Goal: Task Accomplishment & Management: Use online tool/utility

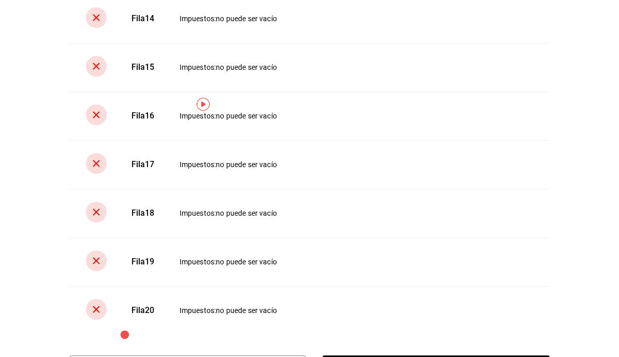
scroll to position [445, 0]
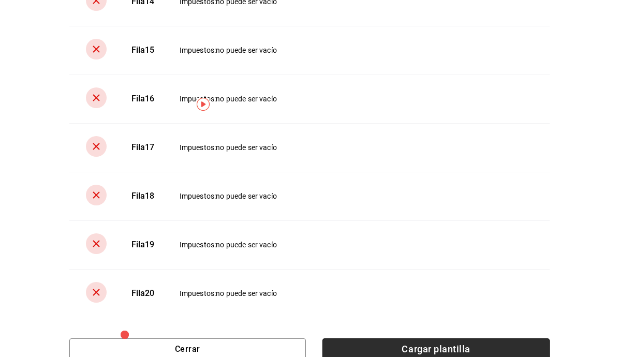
click at [456, 344] on span "Cargar plantilla" at bounding box center [435, 349] width 227 height 22
click at [0, 0] on input "Cargar plantilla" at bounding box center [0, 0] width 0 height 0
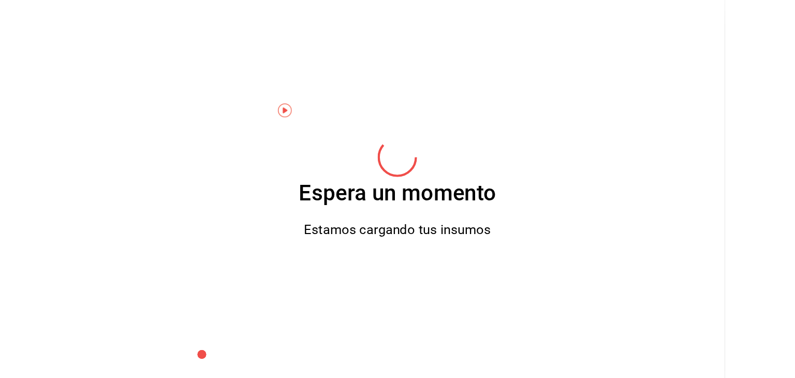
scroll to position [0, 0]
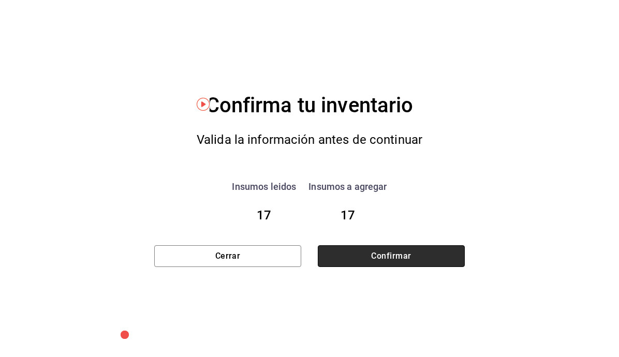
click at [419, 250] on button "Confirmar" at bounding box center [391, 256] width 147 height 22
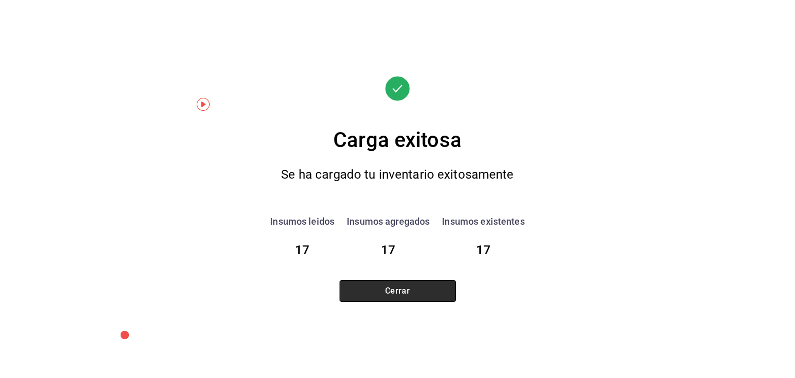
click at [413, 283] on button "Cerrar" at bounding box center [397, 291] width 116 height 22
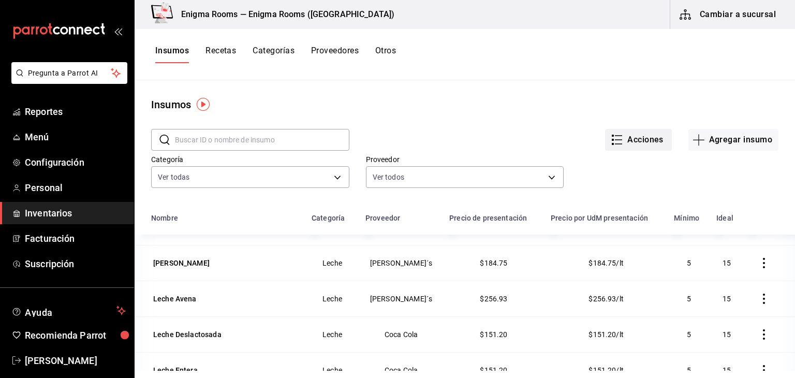
click at [618, 137] on button "Acciones" at bounding box center [638, 140] width 67 height 22
click at [459, 119] on div at bounding box center [397, 189] width 795 height 378
click at [64, 188] on span "Personal" at bounding box center [75, 188] width 101 height 14
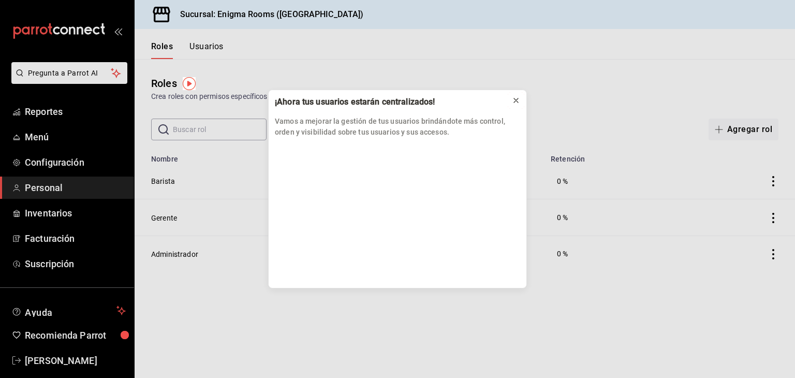
click at [516, 96] on icon at bounding box center [516, 100] width 8 height 8
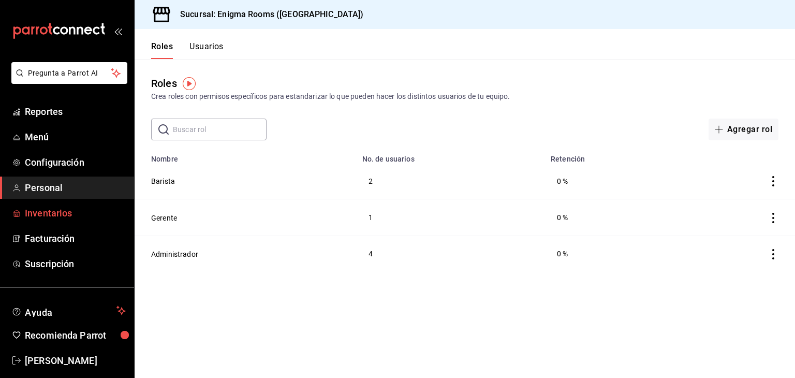
click at [62, 221] on link "Inventarios" at bounding box center [67, 213] width 134 height 22
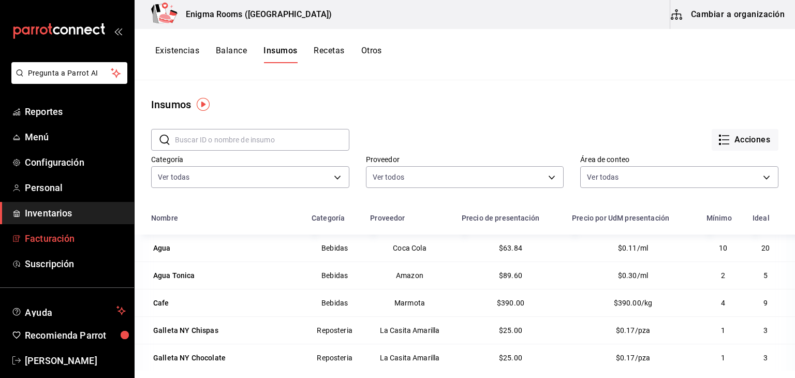
click at [56, 236] on span "Facturación" at bounding box center [75, 238] width 101 height 14
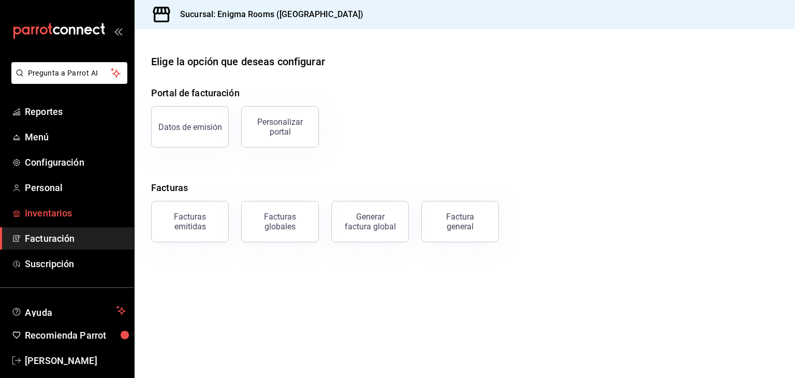
click at [48, 216] on span "Inventarios" at bounding box center [75, 213] width 101 height 14
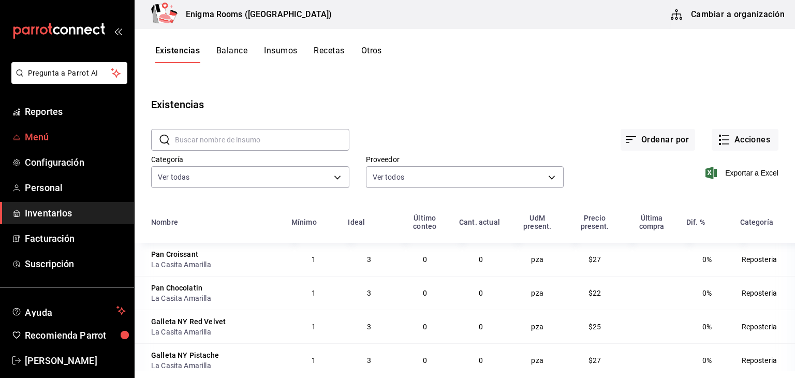
click at [47, 131] on span "Menú" at bounding box center [75, 137] width 101 height 14
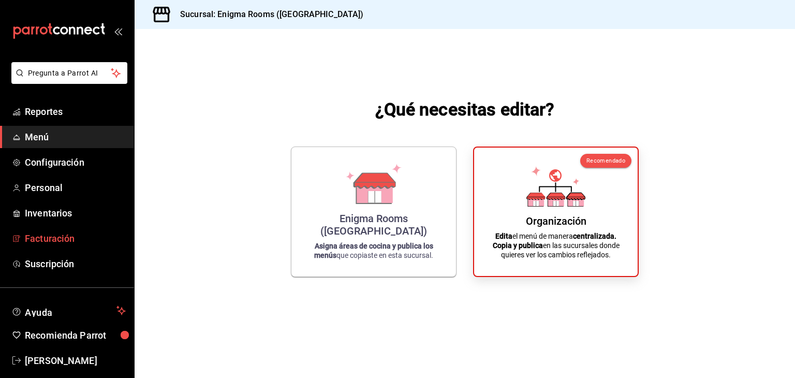
click at [66, 236] on span "Facturación" at bounding box center [75, 238] width 101 height 14
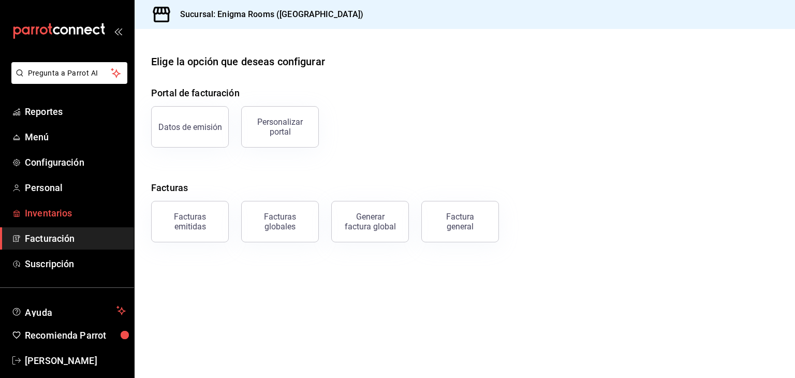
click at [52, 210] on span "Inventarios" at bounding box center [75, 213] width 101 height 14
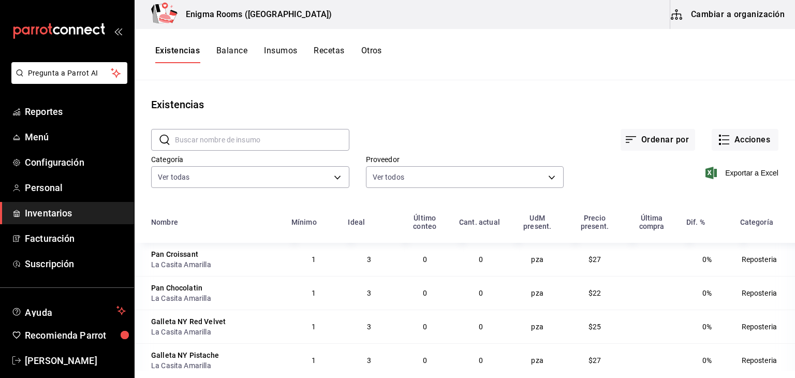
click at [245, 51] on button "Balance" at bounding box center [231, 55] width 31 height 18
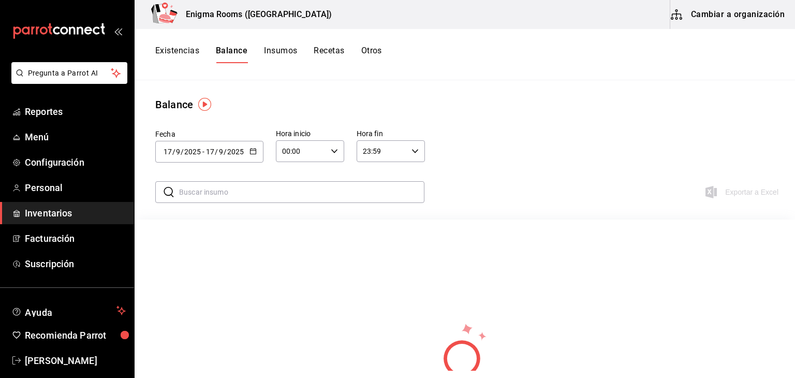
click at [260, 50] on div "Existencias Balance Insumos Recetas Otros" at bounding box center [268, 55] width 227 height 18
click at [270, 48] on button "Insumos" at bounding box center [280, 55] width 33 height 18
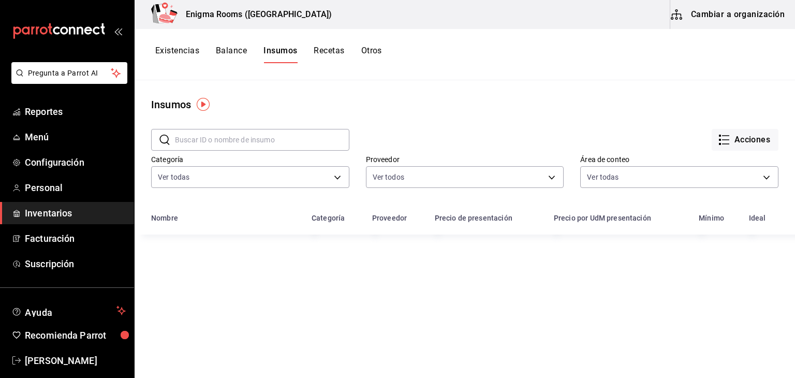
click at [338, 48] on button "Recetas" at bounding box center [328, 55] width 31 height 18
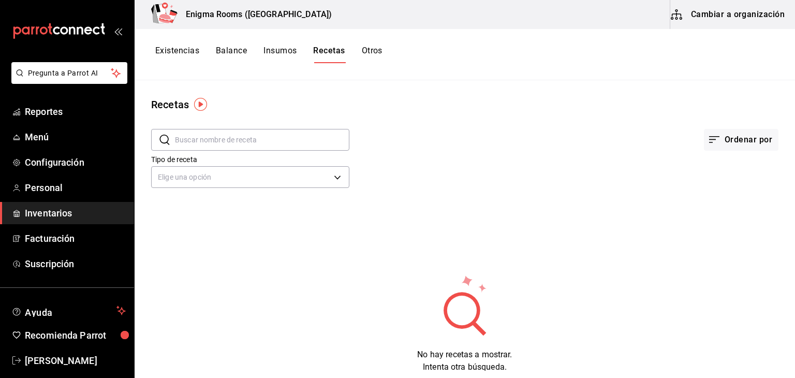
click at [374, 51] on button "Otros" at bounding box center [372, 55] width 21 height 18
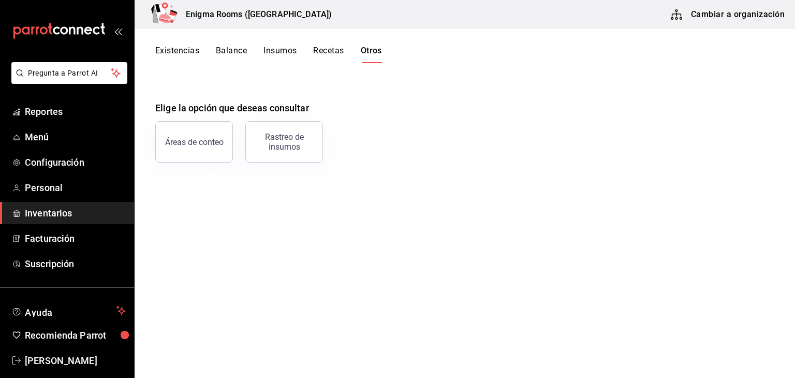
click at [50, 209] on span "Inventarios" at bounding box center [75, 213] width 101 height 14
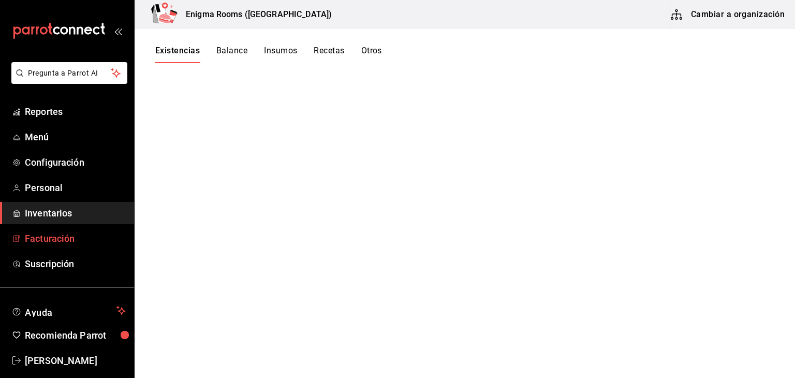
click at [64, 235] on span "Facturación" at bounding box center [75, 238] width 101 height 14
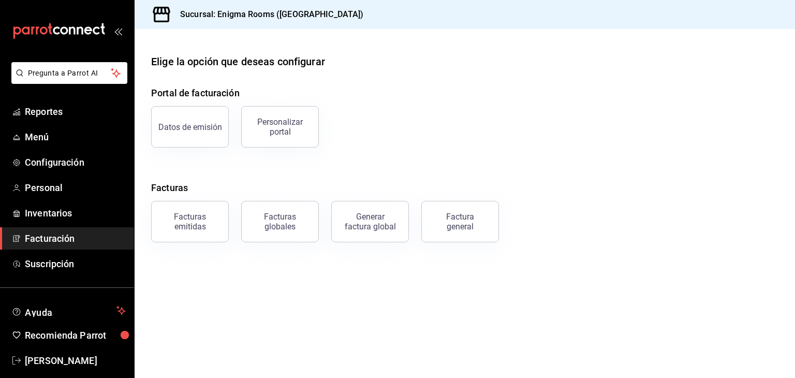
click at [58, 199] on ul "Reportes Menú Configuración Personal Inventarios Facturación Suscripción" at bounding box center [67, 187] width 134 height 174
click at [40, 217] on span "Inventarios" at bounding box center [75, 213] width 101 height 14
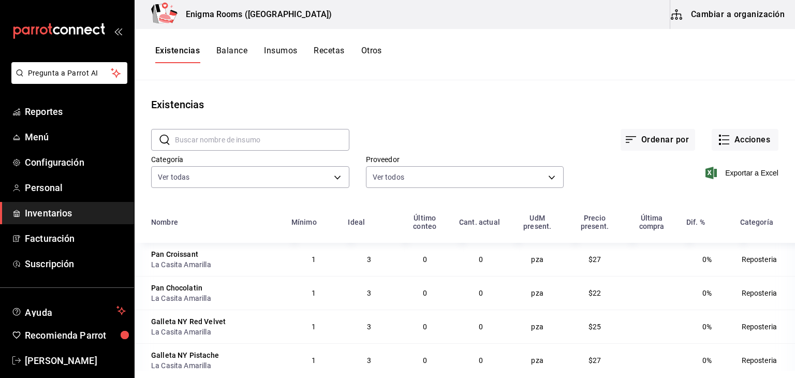
click at [618, 13] on button "Cambiar a organización" at bounding box center [728, 14] width 116 height 29
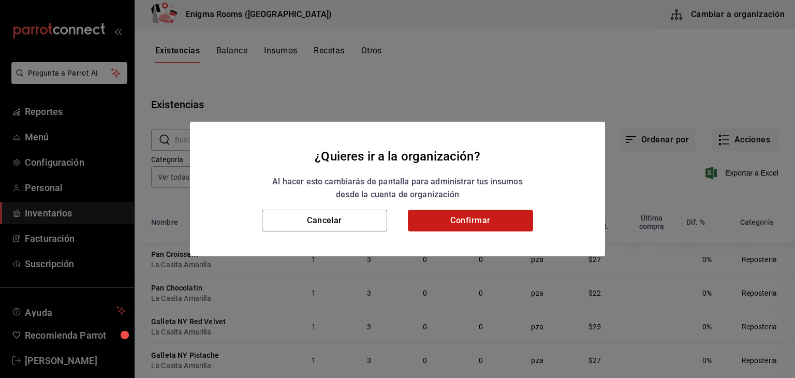
click at [429, 222] on button "Confirmar" at bounding box center [470, 220] width 125 height 22
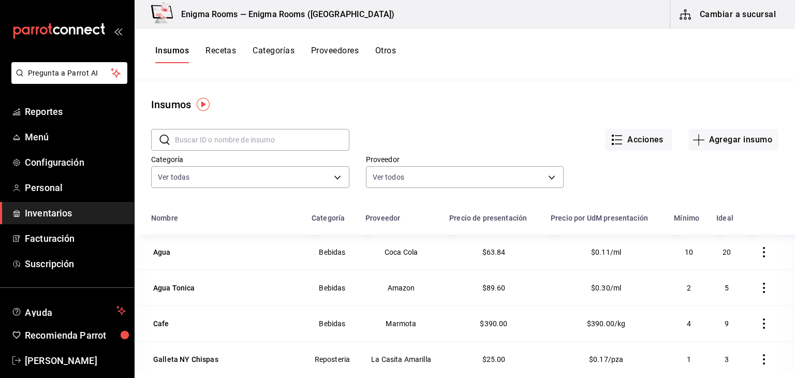
click at [618, 139] on button "Agregar insumo" at bounding box center [733, 140] width 90 height 22
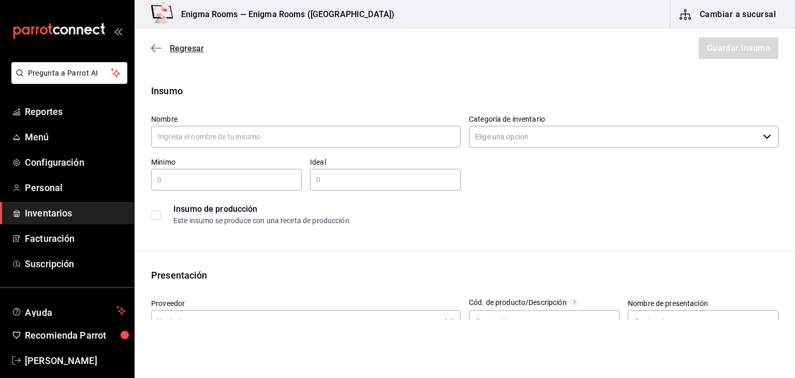
click at [157, 48] on icon "button" at bounding box center [156, 48] width 10 height 1
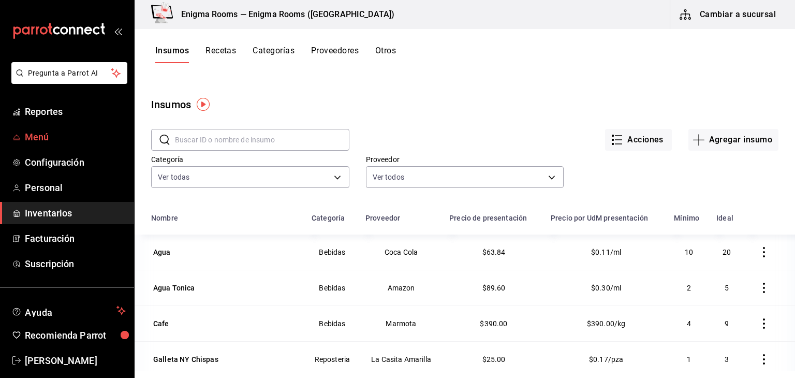
click at [60, 139] on span "Menú" at bounding box center [75, 137] width 101 height 14
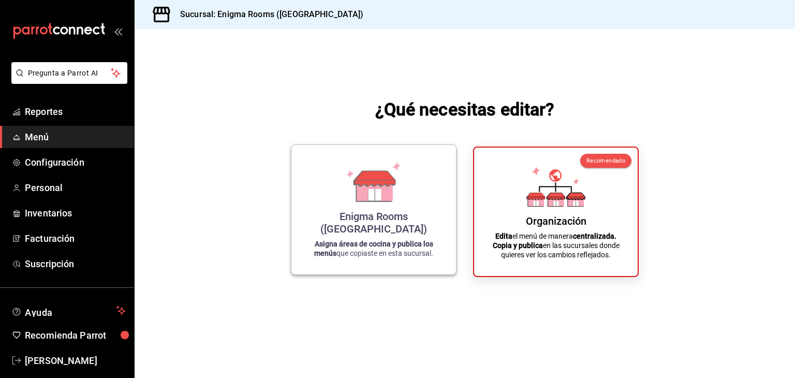
click at [410, 209] on div "Enigma Rooms ([GEOGRAPHIC_DATA]) Asigna áreas de cocina y publica los menús que…" at bounding box center [374, 209] width 140 height 113
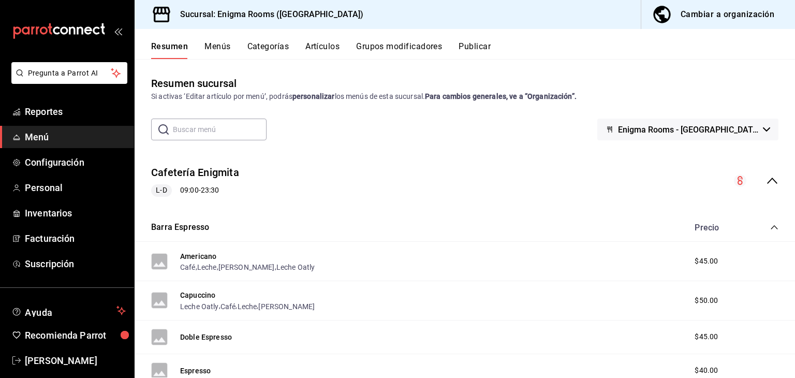
click at [222, 41] on button "Menús" at bounding box center [217, 50] width 26 height 18
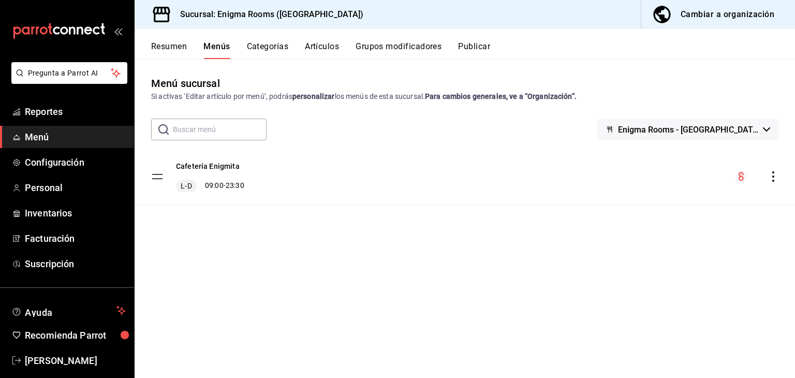
click at [442, 181] on div "Cafetería Enigmita L-D 09:00 - 23:30" at bounding box center [464, 176] width 660 height 56
click at [618, 183] on div "Cafetería Enigmita L-D 09:00 - 23:30" at bounding box center [464, 176] width 660 height 56
click at [618, 179] on icon "actions" at bounding box center [773, 176] width 10 height 10
click at [544, 234] on div at bounding box center [397, 189] width 795 height 378
click at [381, 50] on button "Grupos modificadores" at bounding box center [398, 50] width 86 height 18
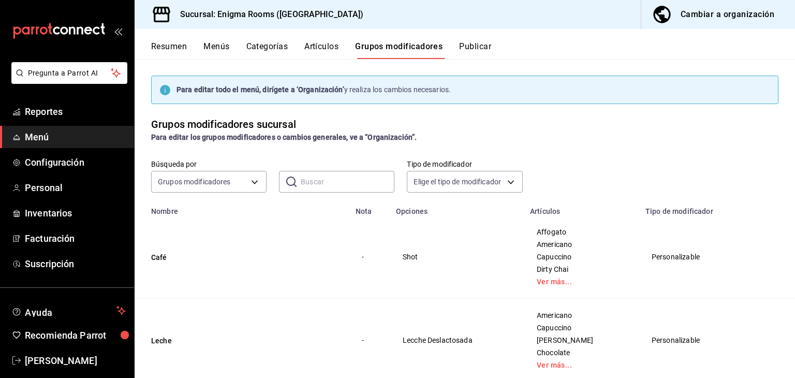
click at [343, 48] on div "Resumen Menús Categorías Artículos Grupos modificadores Publicar" at bounding box center [472, 50] width 643 height 18
click at [319, 50] on button "Artículos" at bounding box center [321, 50] width 34 height 18
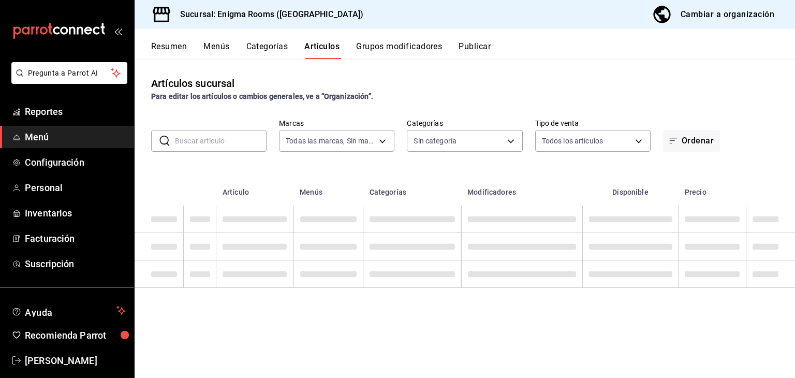
type input "726827d6-62d2-49a4-b0b9-2e035b31989b"
type input "ef019d3d-b730-4ae0-90af-43145417ad82,d81c6576-2b5b-4794-ab91-92813e3be16c,7727e…"
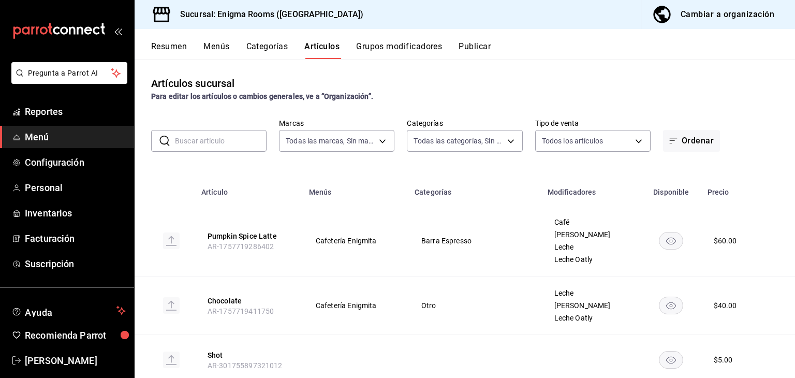
click at [284, 46] on button "Categorías" at bounding box center [267, 50] width 42 height 18
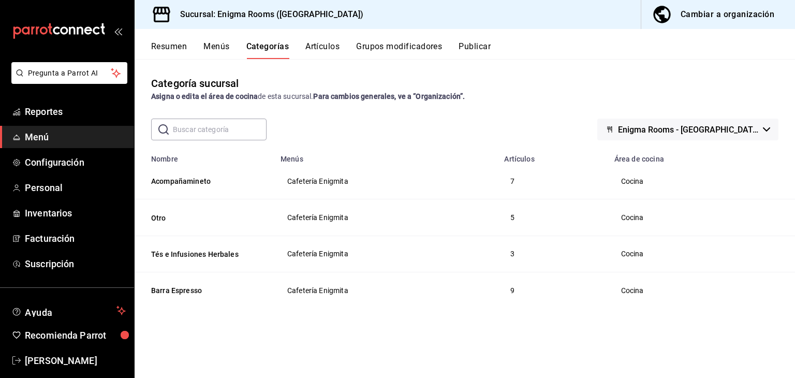
click at [216, 46] on button "Menús" at bounding box center [216, 50] width 26 height 18
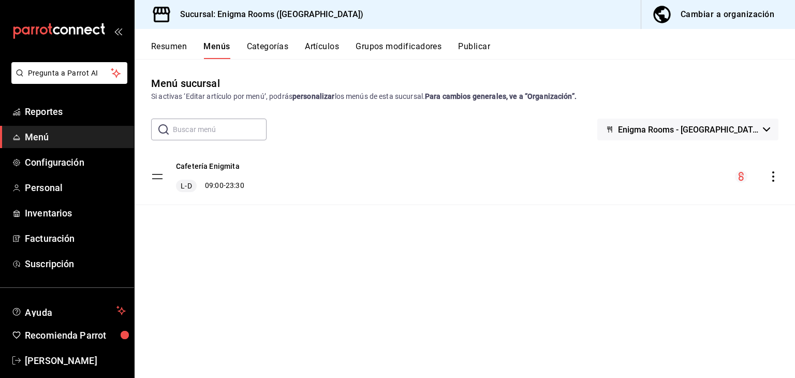
click at [166, 43] on button "Resumen" at bounding box center [169, 50] width 36 height 18
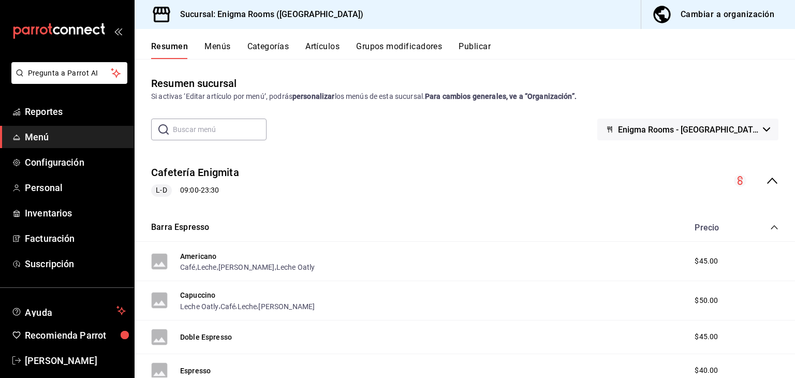
scroll to position [52, 0]
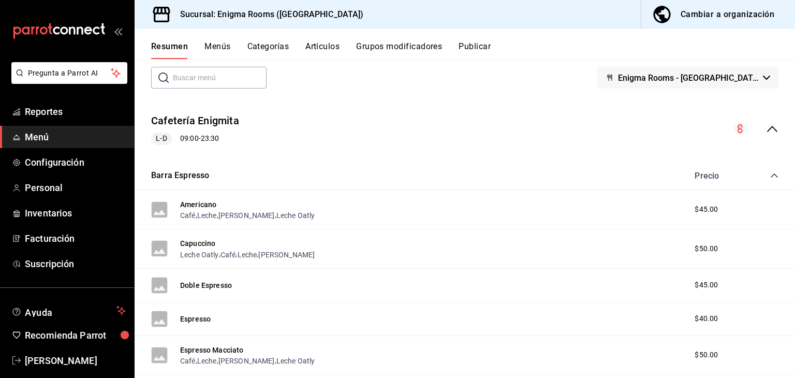
click at [69, 132] on span "Menú" at bounding box center [75, 137] width 101 height 14
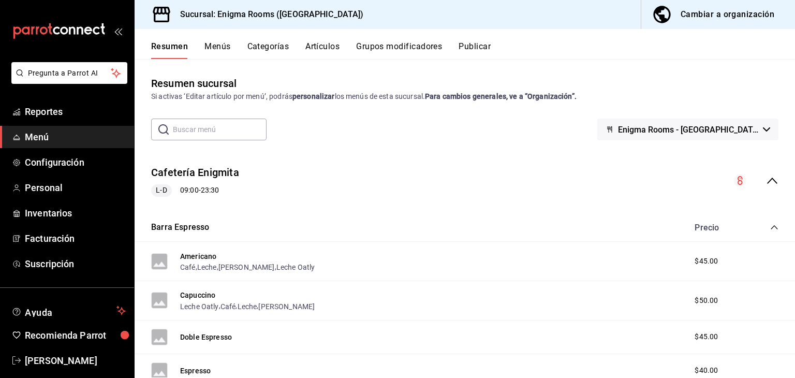
click at [618, 17] on div "Cambiar a organización" at bounding box center [727, 14] width 94 height 14
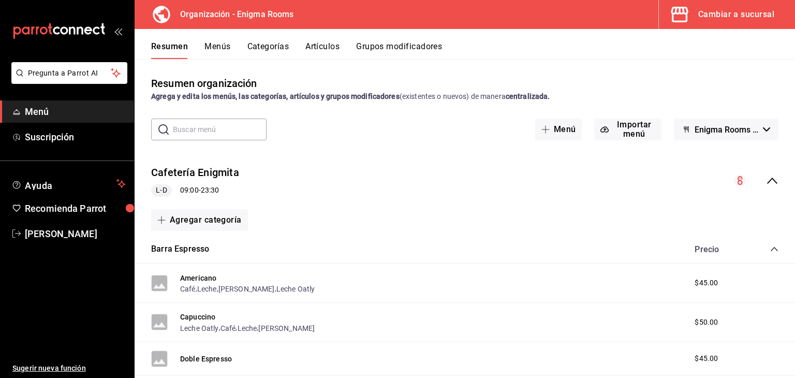
click at [217, 42] on button "Menús" at bounding box center [217, 50] width 26 height 18
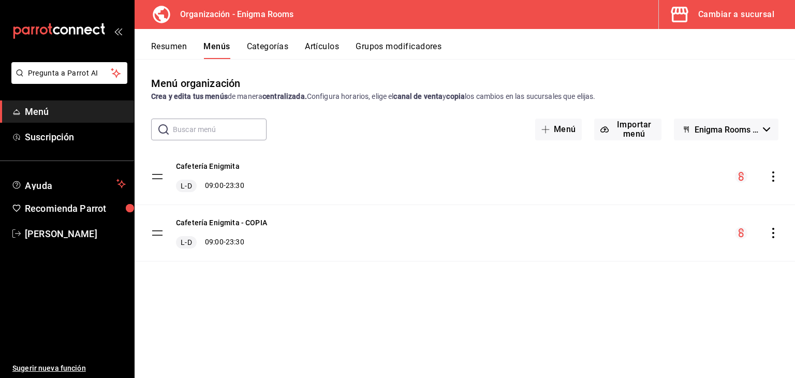
click at [326, 44] on button "Artículos" at bounding box center [322, 50] width 34 height 18
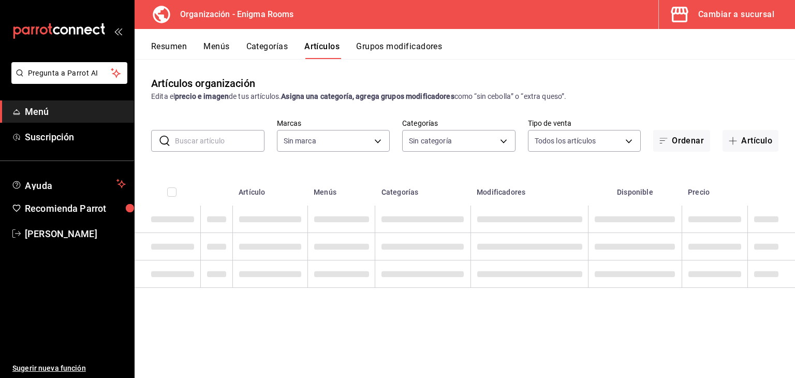
type input "efed7aa1-dfbf-4ed1-84b5-574e2b54582b"
type input "3a32553a-9ca3-47e6-87fb-37191481d694,a7f5c8f1-7338-4049-a454-a1d2cd11e865,93679…"
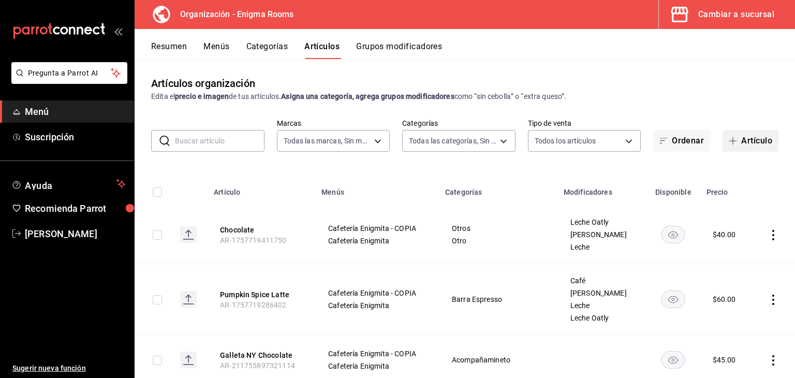
click at [618, 144] on button "Artículo" at bounding box center [750, 141] width 56 height 22
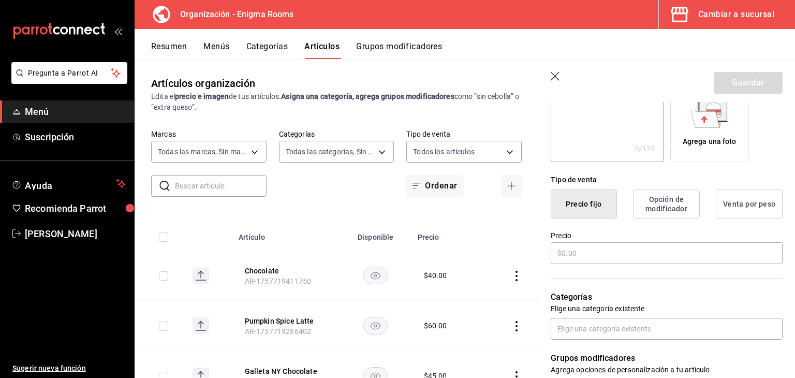
scroll to position [207, 0]
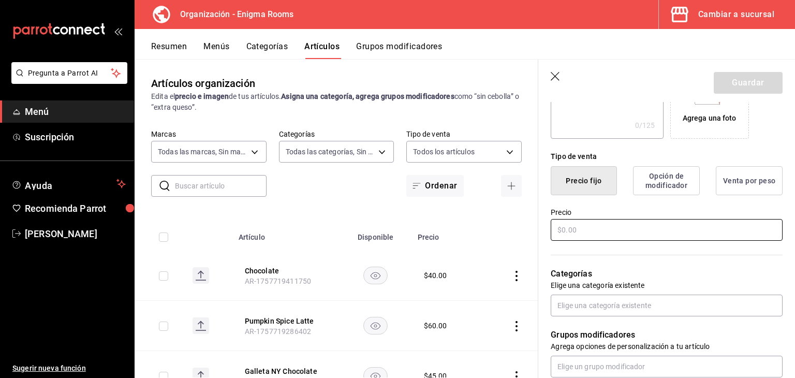
type input "Bolsa de Cafe"
click at [618, 228] on input "text" at bounding box center [666, 230] width 232 height 22
type input "$490.00"
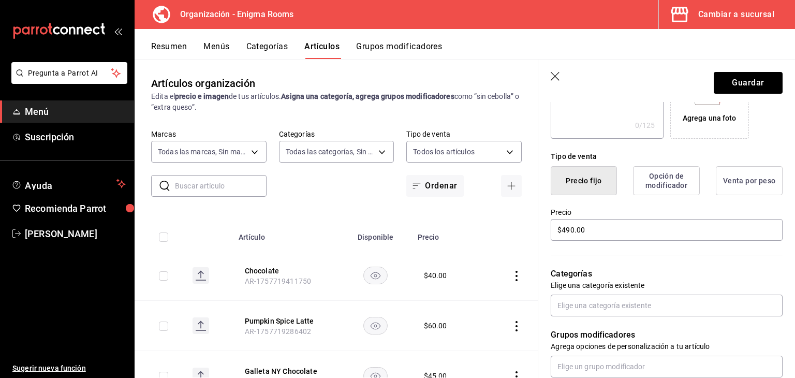
click at [618, 254] on hr at bounding box center [666, 254] width 232 height 1
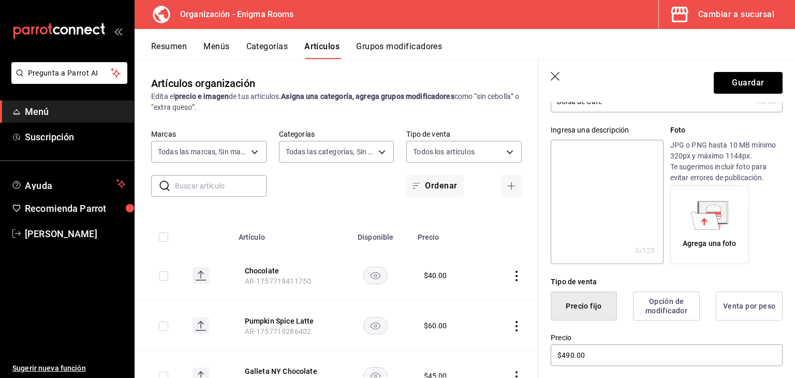
scroll to position [0, 0]
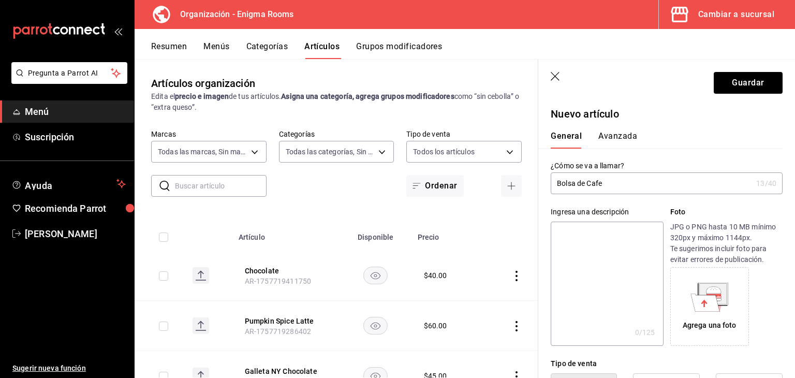
click at [618, 187] on input "Bolsa de Cafe" at bounding box center [650, 183] width 201 height 21
click at [594, 179] on input "Bolsa de Cafe 1 kg" at bounding box center [650, 183] width 201 height 21
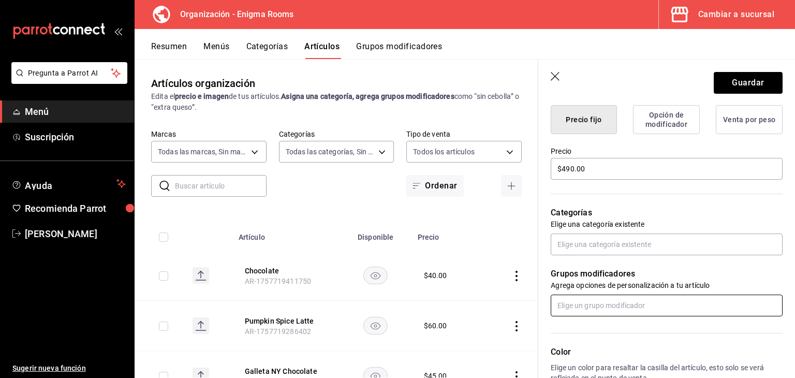
scroll to position [259, 0]
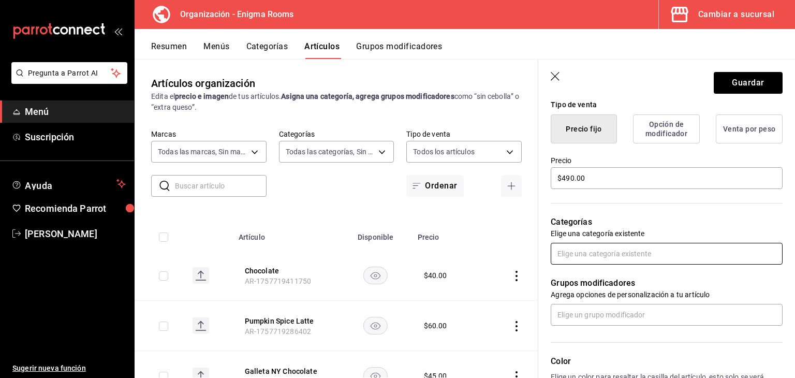
type input "Bolsa de Café 1 kg"
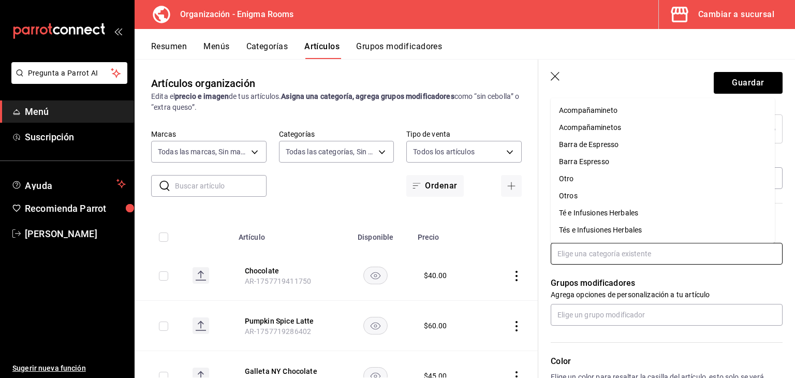
click at [618, 253] on input "text" at bounding box center [666, 254] width 232 height 22
click at [618, 199] on li "Otros" at bounding box center [662, 195] width 224 height 17
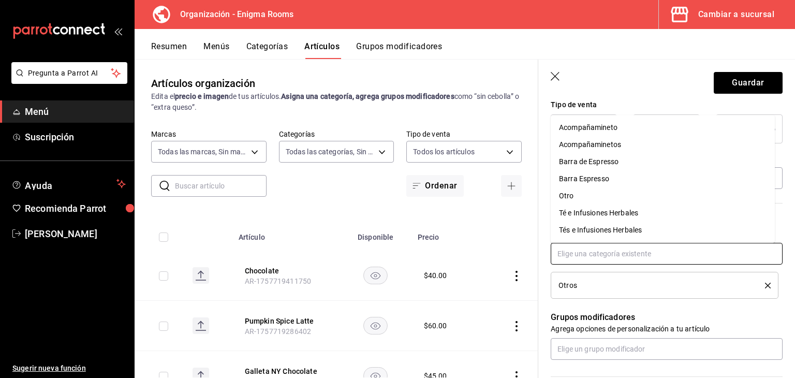
click at [605, 247] on input "text" at bounding box center [666, 254] width 232 height 22
click at [598, 199] on li "Otro" at bounding box center [662, 195] width 224 height 17
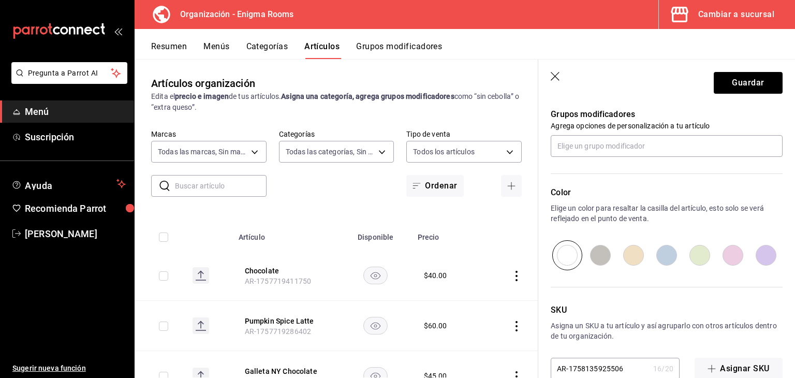
scroll to position [510, 0]
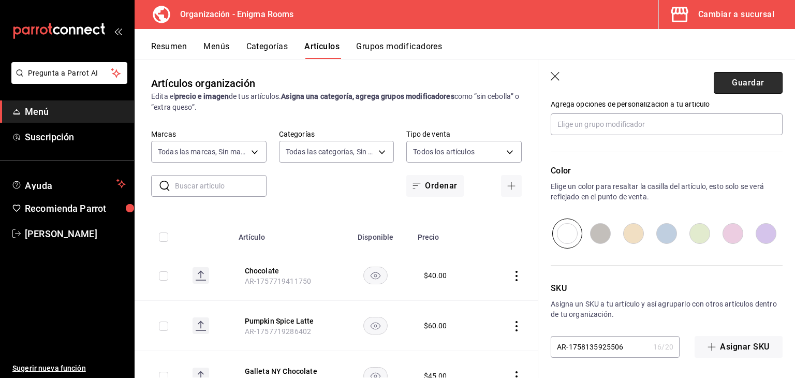
click at [618, 85] on button "Guardar" at bounding box center [747, 83] width 69 height 22
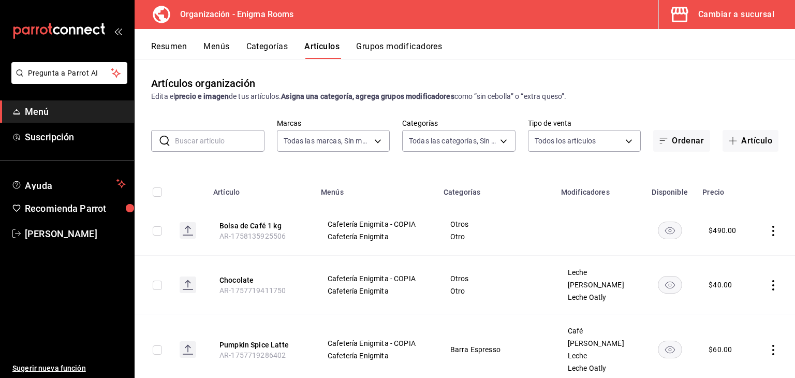
click at [215, 43] on button "Menús" at bounding box center [216, 50] width 26 height 18
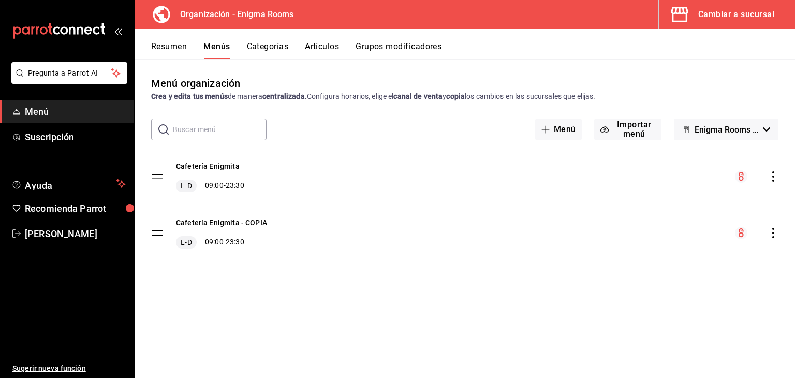
click at [268, 46] on button "Categorías" at bounding box center [268, 50] width 42 height 18
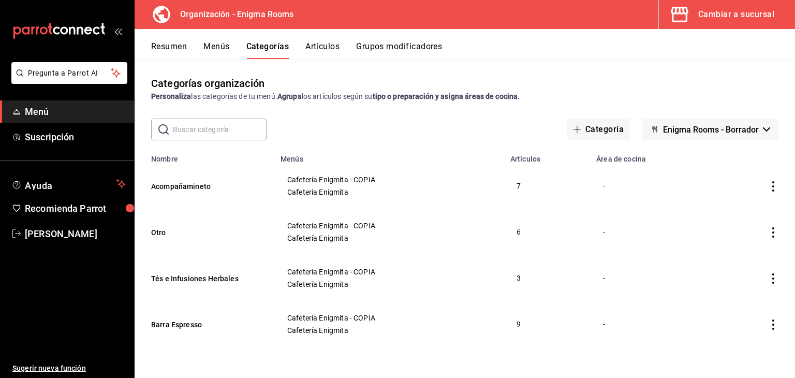
click at [209, 49] on button "Menús" at bounding box center [216, 50] width 26 height 18
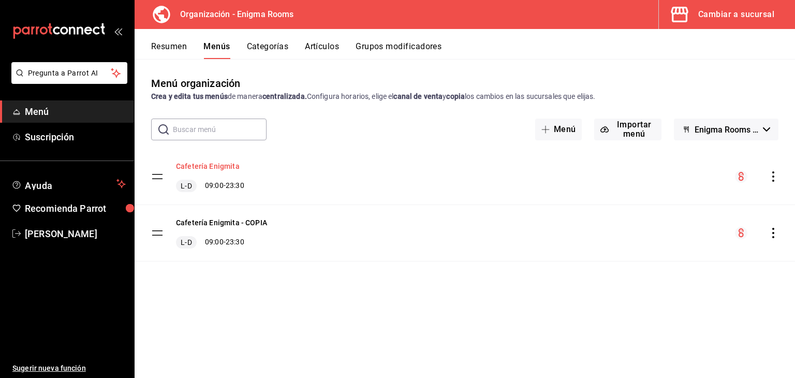
click at [232, 166] on button "Cafetería Enigmita" at bounding box center [208, 166] width 64 height 10
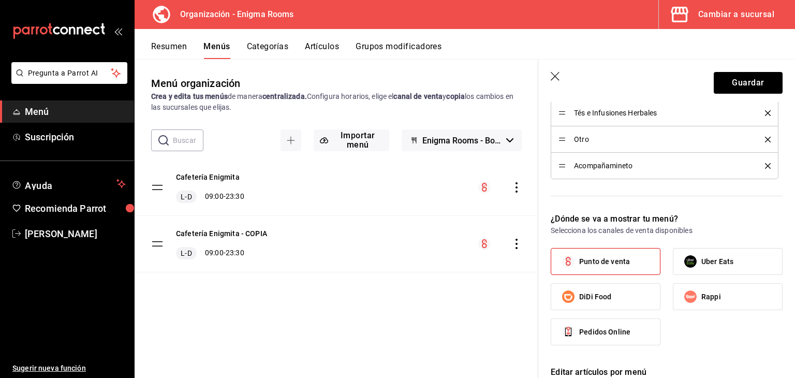
scroll to position [259, 0]
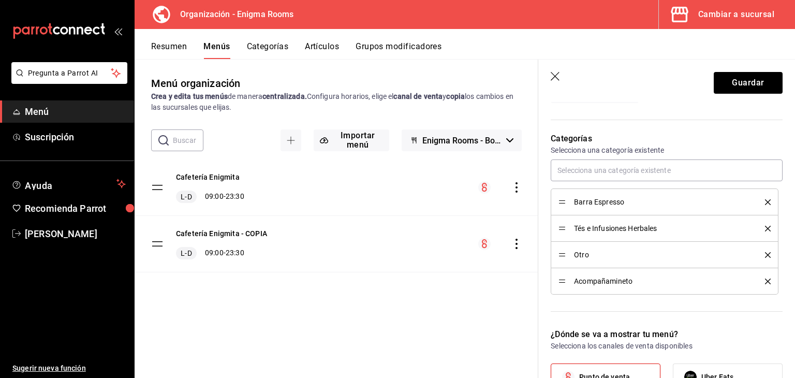
click at [555, 73] on icon "button" at bounding box center [555, 77] width 10 height 10
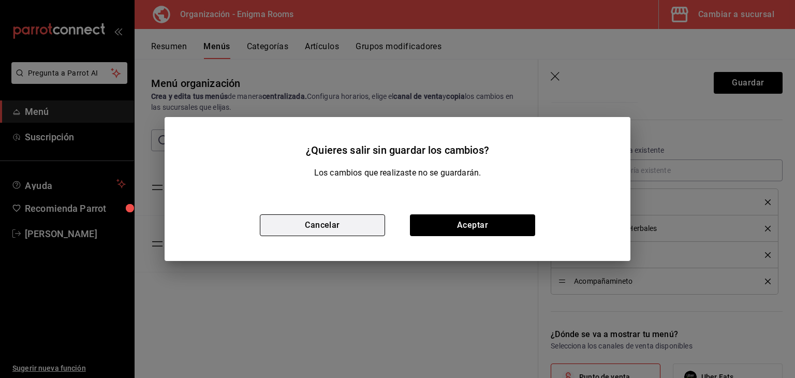
click at [333, 223] on button "Cancelar" at bounding box center [322, 225] width 125 height 22
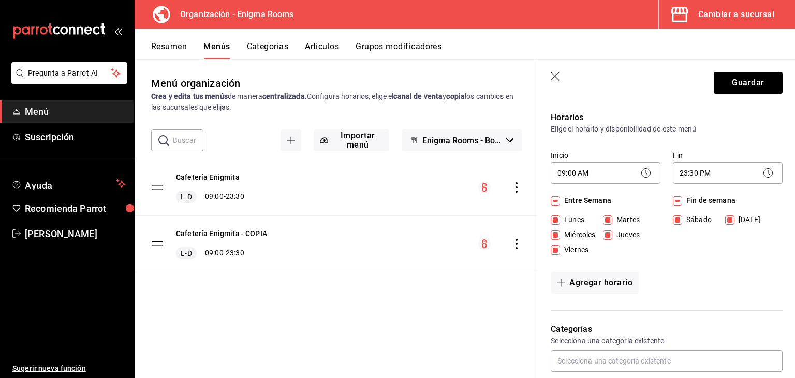
scroll to position [52, 0]
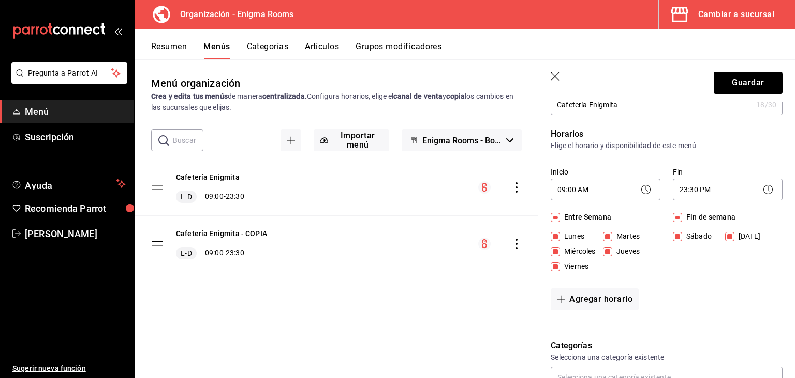
click at [547, 79] on header "Guardar" at bounding box center [666, 80] width 257 height 42
click at [556, 79] on icon "button" at bounding box center [555, 77] width 10 height 10
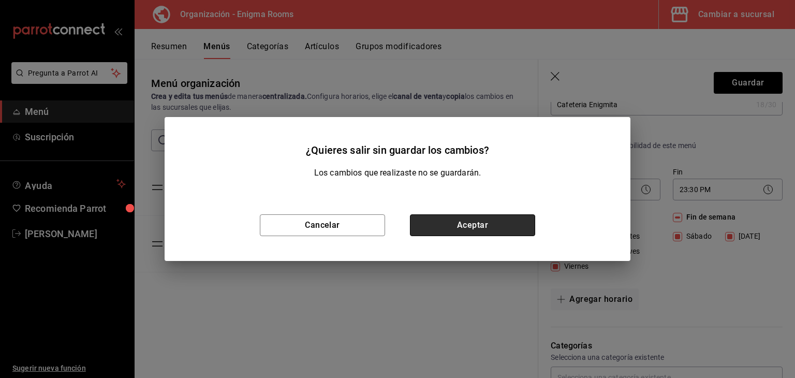
click at [463, 231] on button "Aceptar" at bounding box center [472, 225] width 125 height 22
checkbox input "false"
type input "1758136279879"
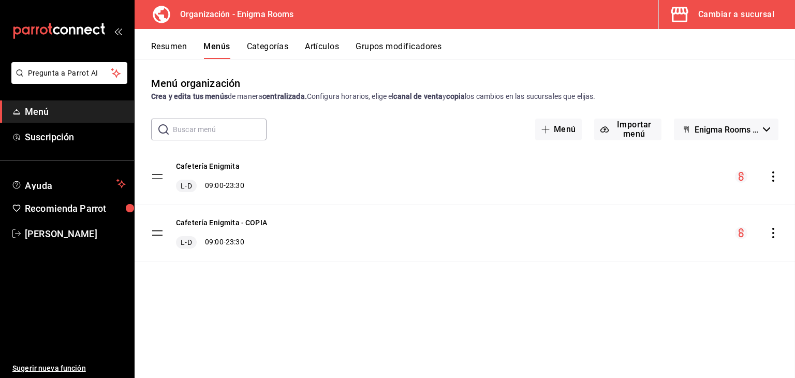
checkbox input "false"
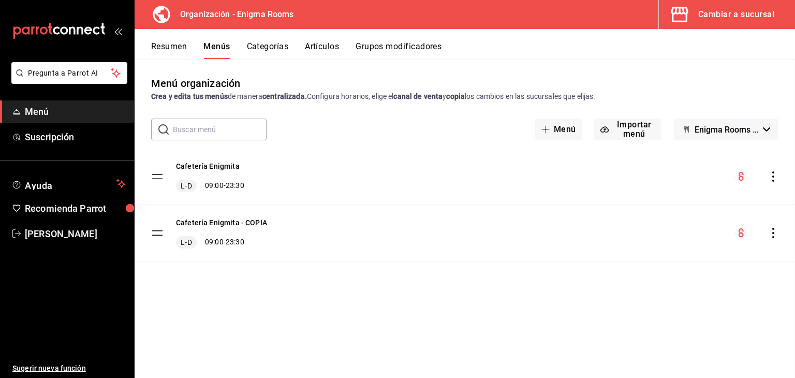
checkbox input "false"
click at [312, 46] on button "Artículos" at bounding box center [322, 50] width 34 height 18
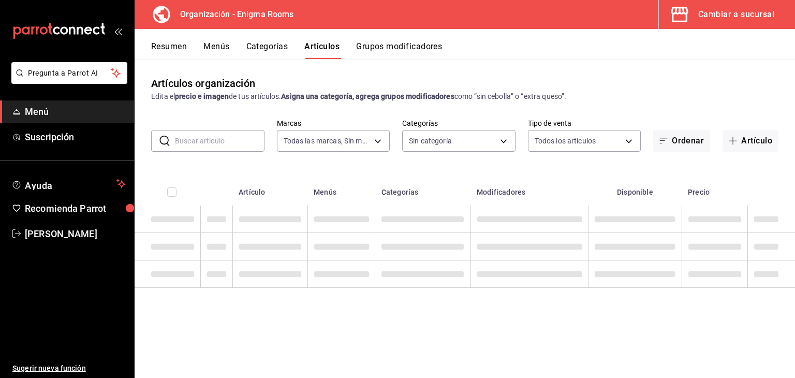
type input "efed7aa1-dfbf-4ed1-84b5-574e2b54582b"
type input "3a32553a-9ca3-47e6-87fb-37191481d694,a7f5c8f1-7338-4049-a454-a1d2cd11e865,93679…"
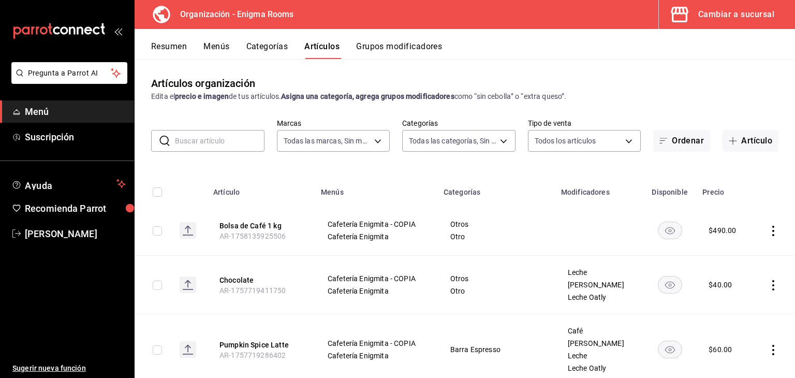
click at [175, 46] on button "Resumen" at bounding box center [169, 50] width 36 height 18
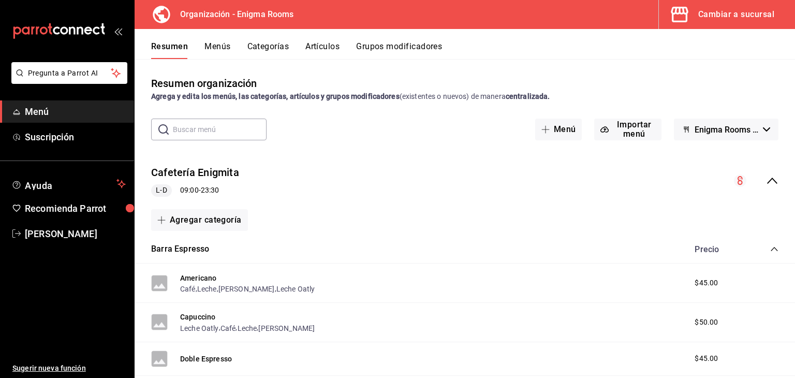
click at [226, 52] on button "Menús" at bounding box center [217, 50] width 26 height 18
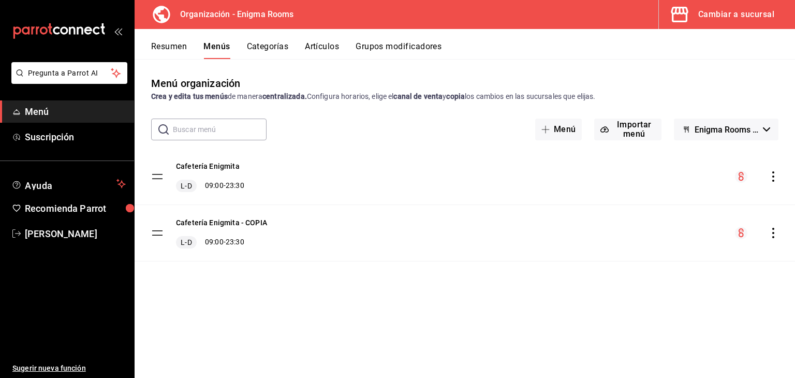
click at [618, 173] on icon "actions" at bounding box center [773, 176] width 10 height 10
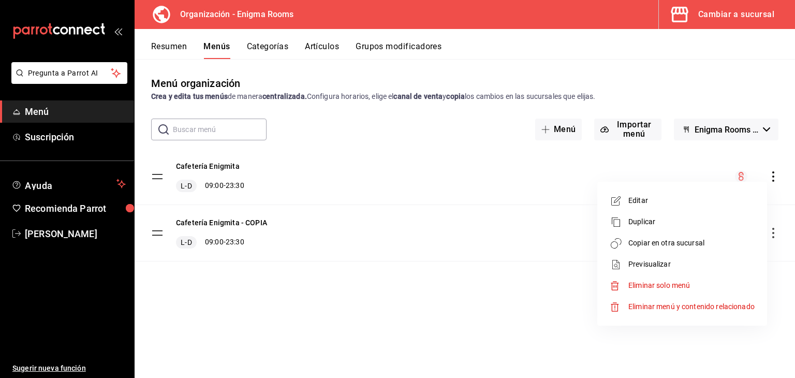
click at [618, 241] on span "Copiar en otra sucursal" at bounding box center [691, 242] width 126 height 11
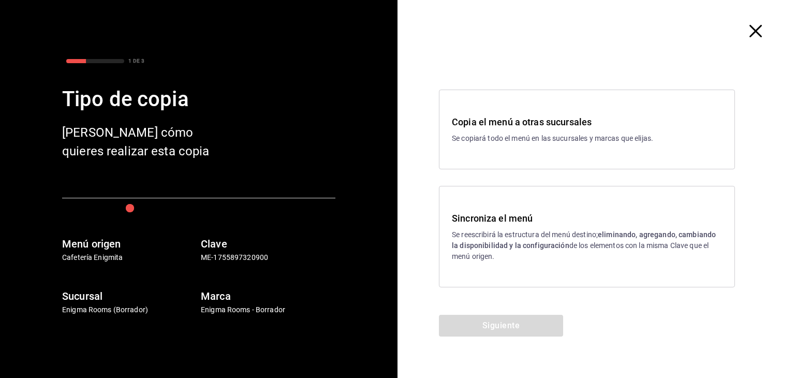
click at [535, 141] on p "Se copiará todo el menú en las sucursales y marcas que elijas." at bounding box center [587, 138] width 270 height 11
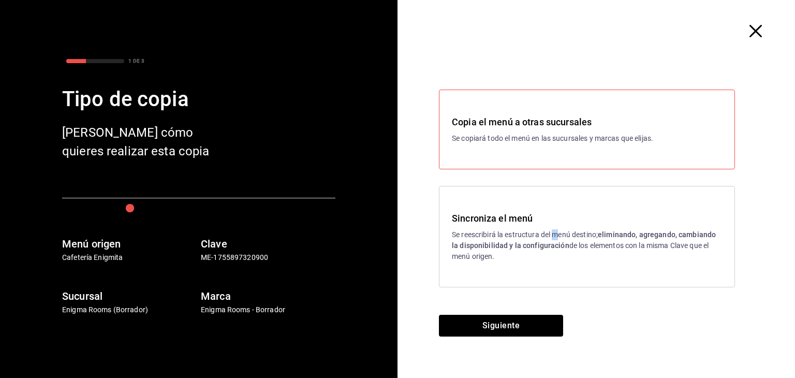
click at [557, 229] on p "Se reescribirá la estructura del menú destino; eliminando, agregando, cambiando…" at bounding box center [587, 245] width 270 height 33
click at [521, 320] on button "Siguiente" at bounding box center [501, 325] width 124 height 22
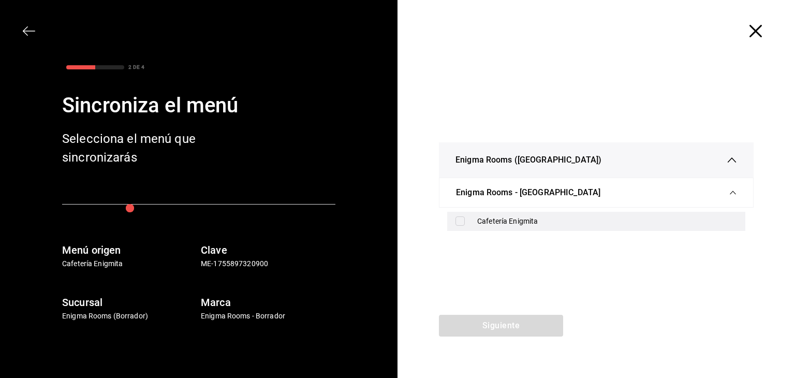
click at [508, 220] on div "Cafetería Enigmita" at bounding box center [607, 221] width 260 height 11
checkbox input "true"
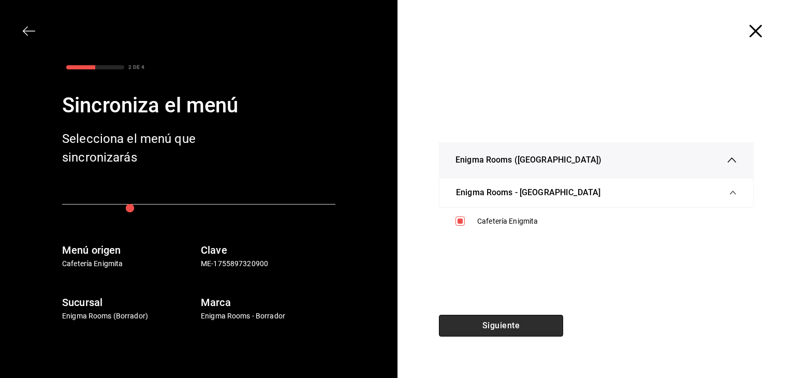
click at [499, 329] on button "Siguiente" at bounding box center [501, 325] width 124 height 22
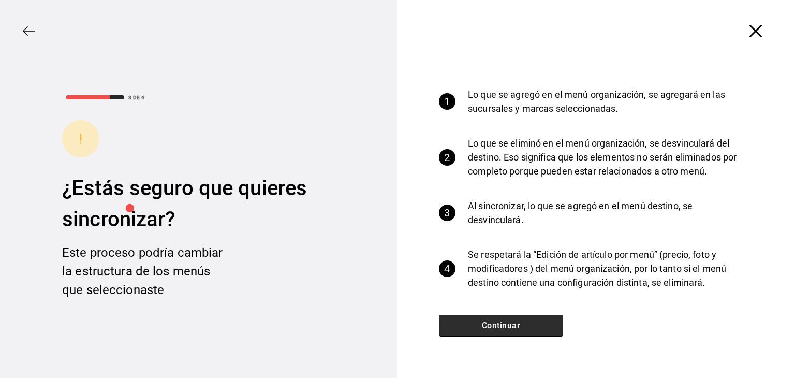
click at [502, 324] on button "Continuar" at bounding box center [501, 325] width 124 height 22
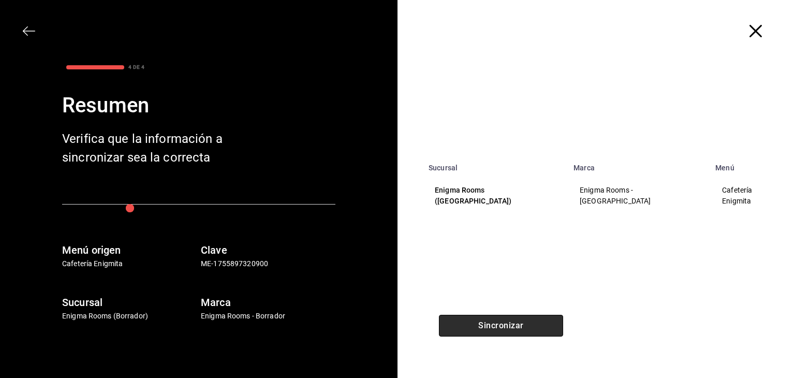
click at [532, 325] on button "Sincronizar" at bounding box center [501, 325] width 124 height 22
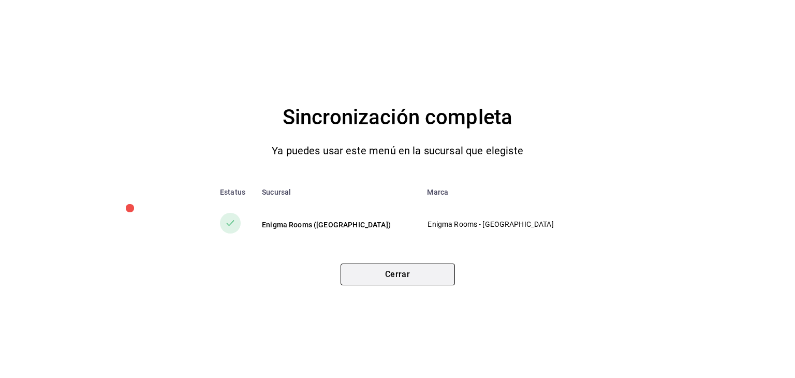
click at [370, 272] on button "Cerrar" at bounding box center [397, 274] width 114 height 22
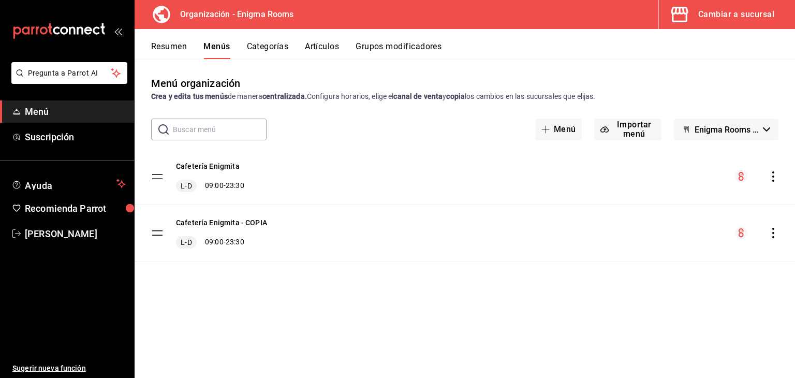
click at [332, 44] on button "Artículos" at bounding box center [322, 50] width 34 height 18
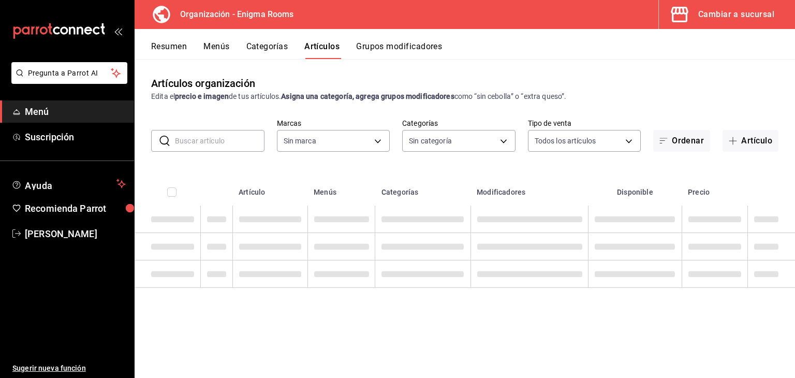
type input "efed7aa1-dfbf-4ed1-84b5-574e2b54582b"
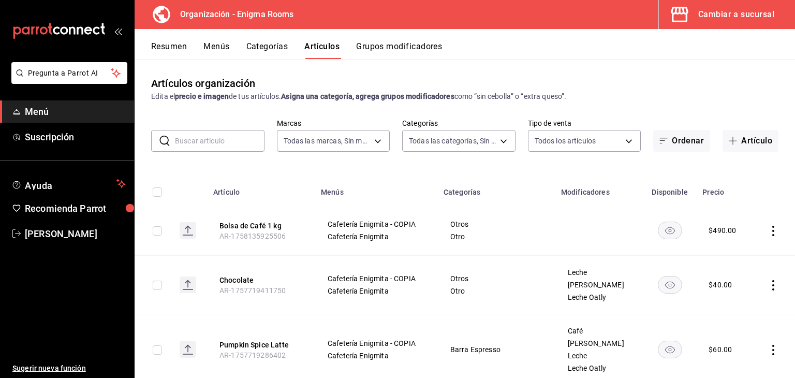
type input "3a32553a-9ca3-47e6-87fb-37191481d694,a7f5c8f1-7338-4049-a454-a1d2cd11e865,93679…"
click at [182, 48] on button "Resumen" at bounding box center [169, 50] width 36 height 18
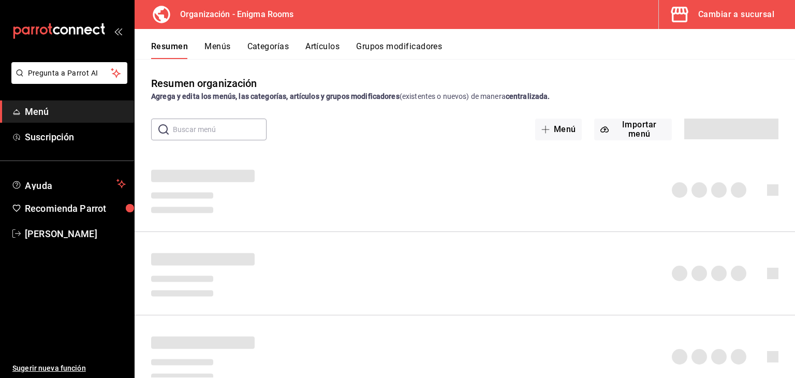
click at [215, 44] on button "Menús" at bounding box center [217, 50] width 26 height 18
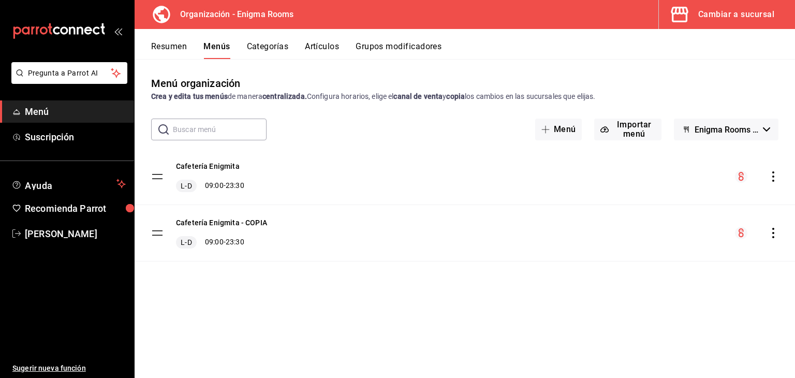
click at [618, 234] on icon "actions" at bounding box center [773, 233] width 10 height 10
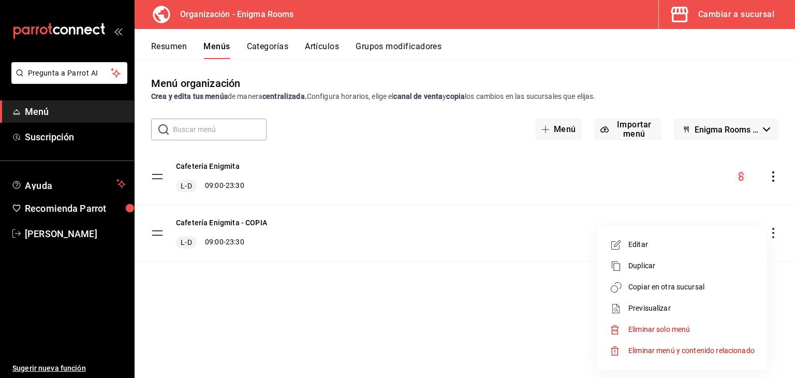
click at [618, 284] on span "Copiar en otra sucursal" at bounding box center [691, 286] width 126 height 11
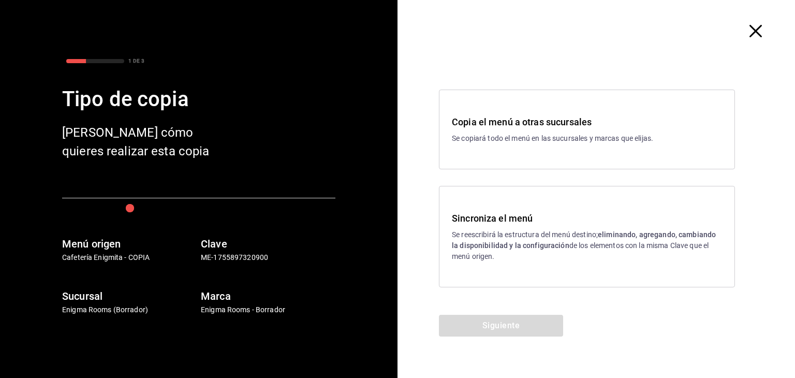
click at [546, 257] on p "Se reescribirá la estructura del menú destino; eliminando, agregando, cambiando…" at bounding box center [587, 245] width 270 height 33
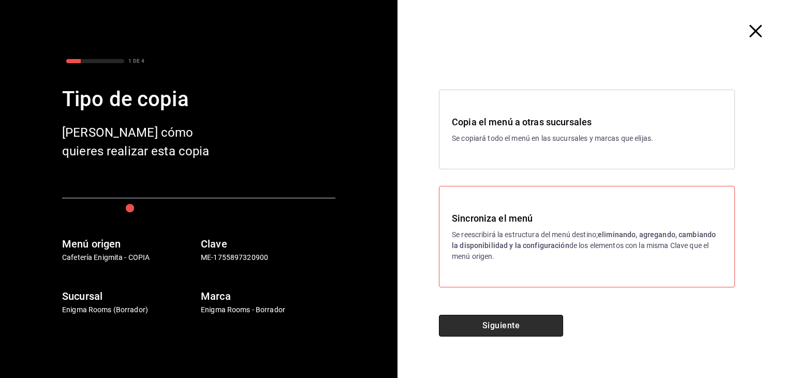
click at [542, 317] on button "Siguiente" at bounding box center [501, 325] width 124 height 22
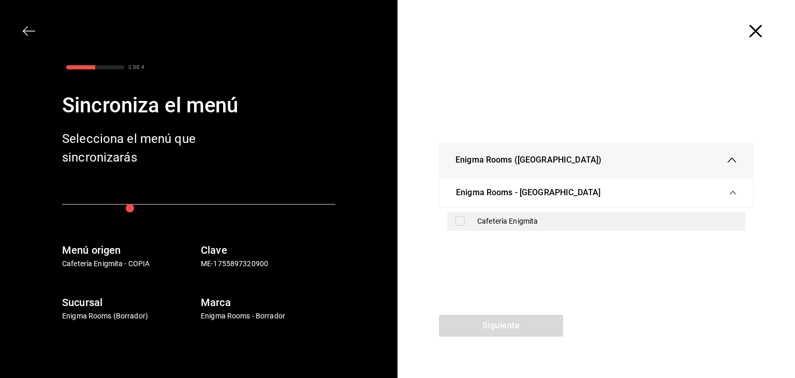
click at [515, 223] on div "Cafetería Enigmita" at bounding box center [607, 221] width 260 height 11
checkbox input "true"
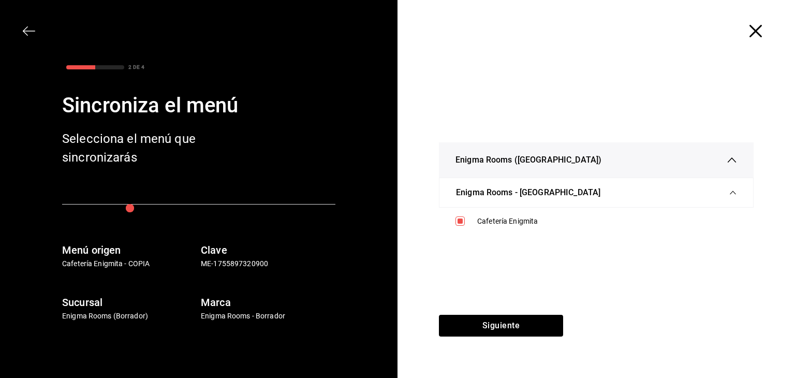
click at [530, 189] on span "Enigma Rooms - [GEOGRAPHIC_DATA]" at bounding box center [528, 192] width 144 height 12
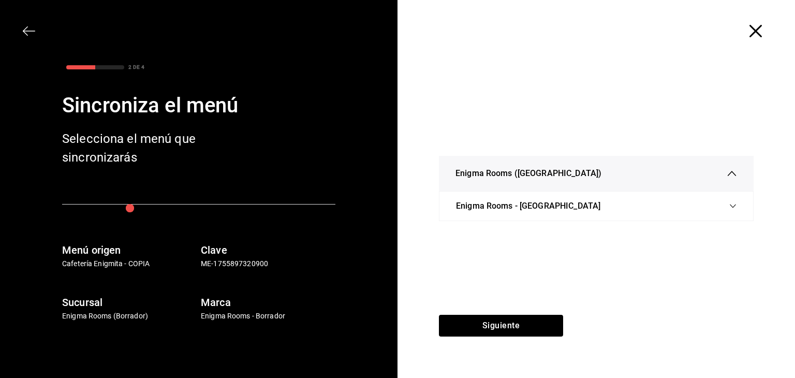
click at [618, 169] on icon "button" at bounding box center [731, 173] width 10 height 10
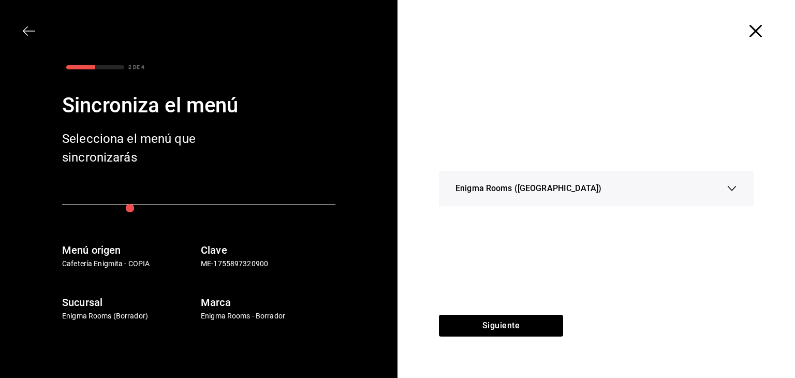
click at [618, 183] on div "Enigma Rooms ([GEOGRAPHIC_DATA])" at bounding box center [595, 188] width 281 height 35
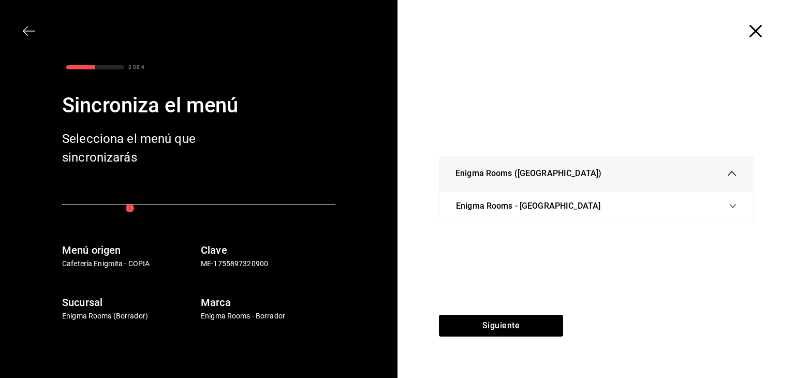
click at [618, 200] on div "Enigma Rooms - [GEOGRAPHIC_DATA]" at bounding box center [596, 205] width 280 height 29
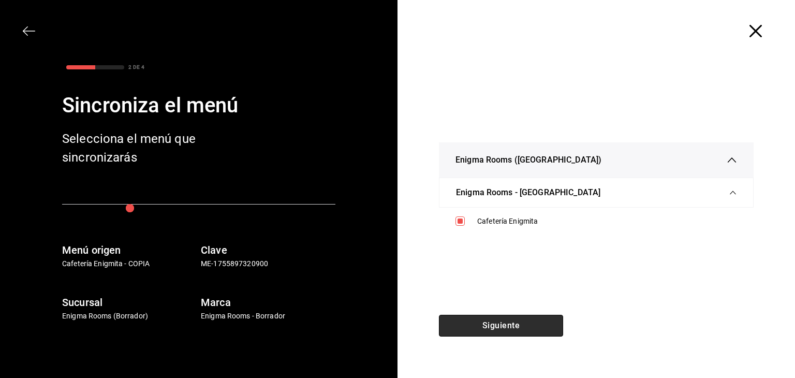
click at [525, 329] on button "Siguiente" at bounding box center [501, 325] width 124 height 22
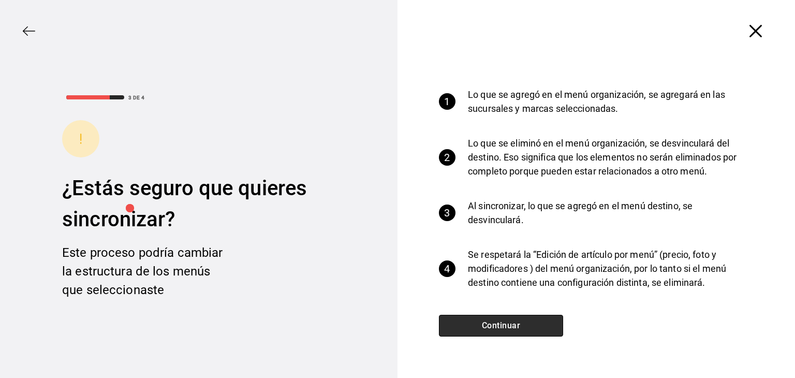
click at [503, 317] on button "Continuar" at bounding box center [501, 325] width 124 height 22
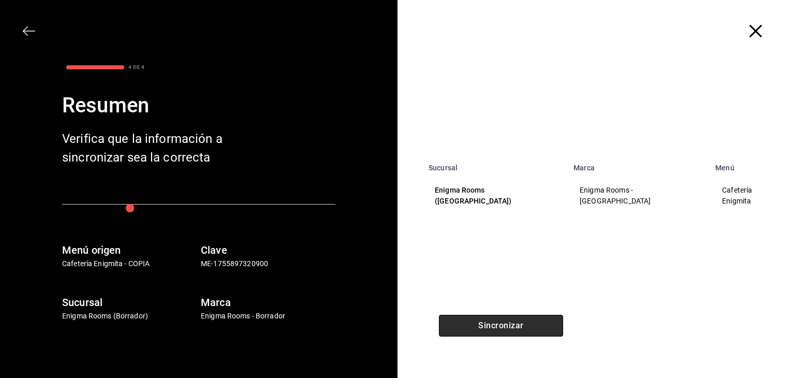
click at [489, 325] on button "Sincronizar" at bounding box center [501, 325] width 124 height 22
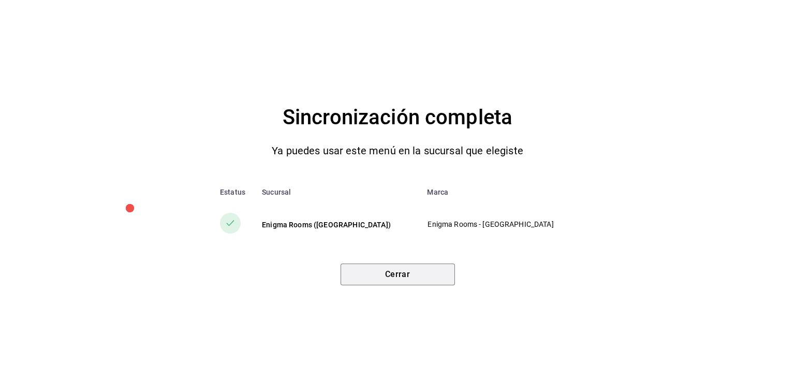
click at [414, 271] on button "Cerrar" at bounding box center [397, 274] width 114 height 22
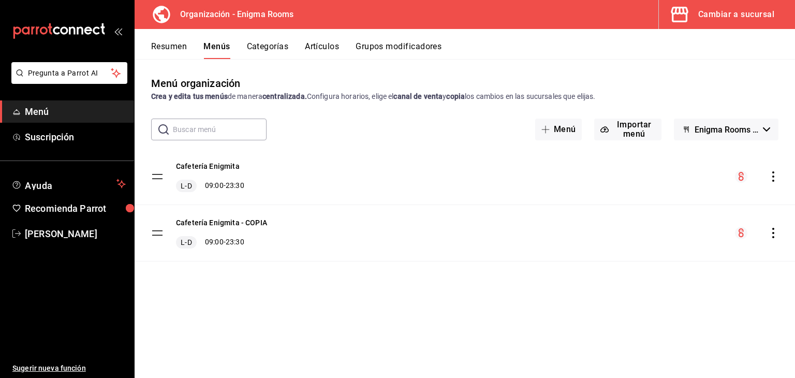
click at [350, 314] on div "Menú organización Crea y edita tus menús de manera centralizada. Configura hora…" at bounding box center [464, 227] width 660 height 302
click at [88, 31] on icon "mailbox folders" at bounding box center [88, 30] width 8 height 8
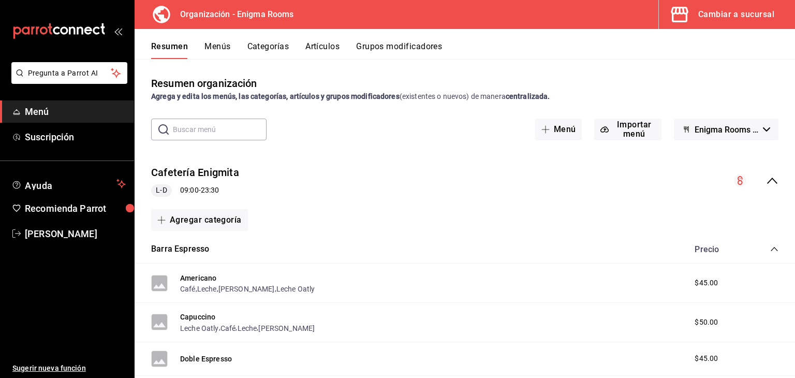
click at [618, 19] on div "Cambiar a sucursal" at bounding box center [736, 14] width 76 height 14
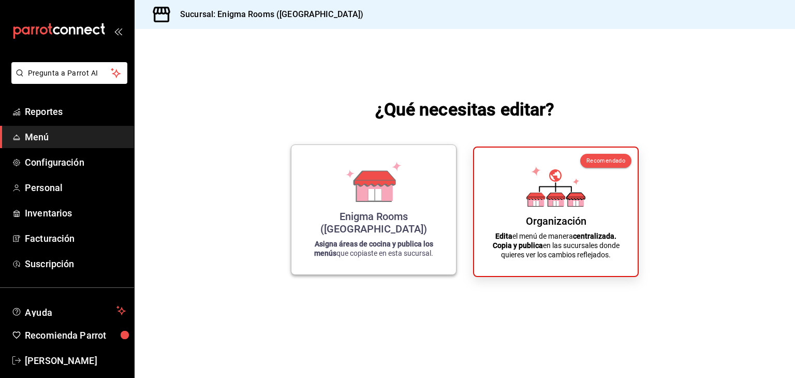
click at [379, 200] on icon at bounding box center [374, 194] width 13 height 11
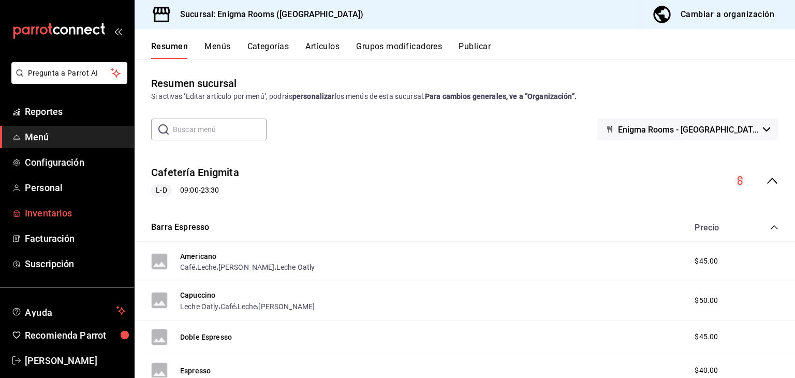
click at [72, 211] on span "Inventarios" at bounding box center [75, 213] width 101 height 14
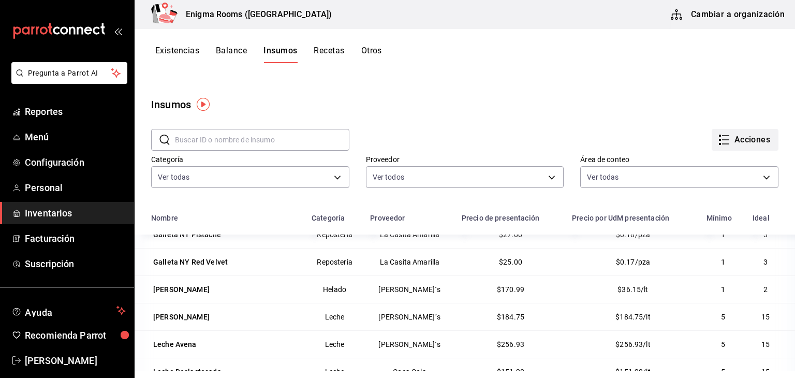
click at [618, 142] on button "Acciones" at bounding box center [744, 140] width 67 height 22
click at [562, 121] on div at bounding box center [397, 189] width 795 height 378
click at [244, 51] on button "Balance" at bounding box center [231, 55] width 31 height 18
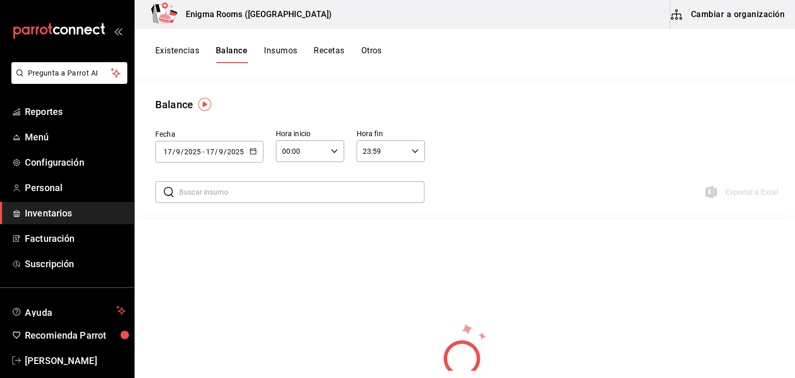
click at [186, 50] on button "Existencias" at bounding box center [177, 55] width 44 height 18
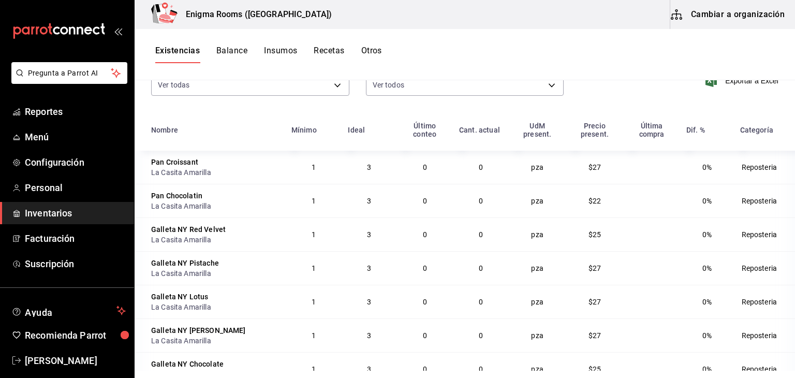
scroll to position [103, 0]
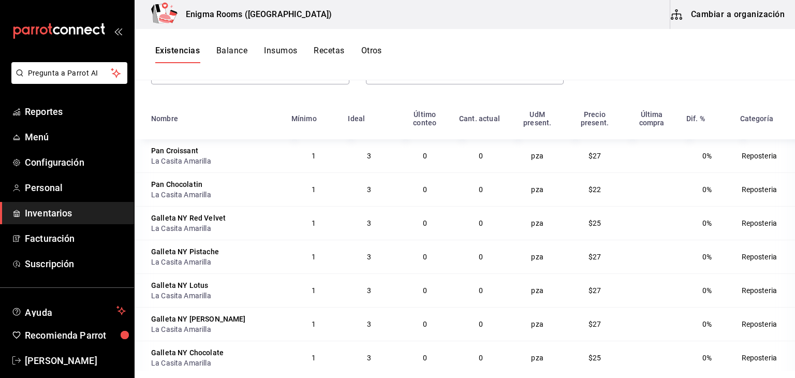
click at [415, 162] on td "0" at bounding box center [424, 155] width 56 height 33
click at [490, 157] on td "0" at bounding box center [481, 155] width 56 height 33
click at [540, 149] on td "pza" at bounding box center [536, 155] width 57 height 33
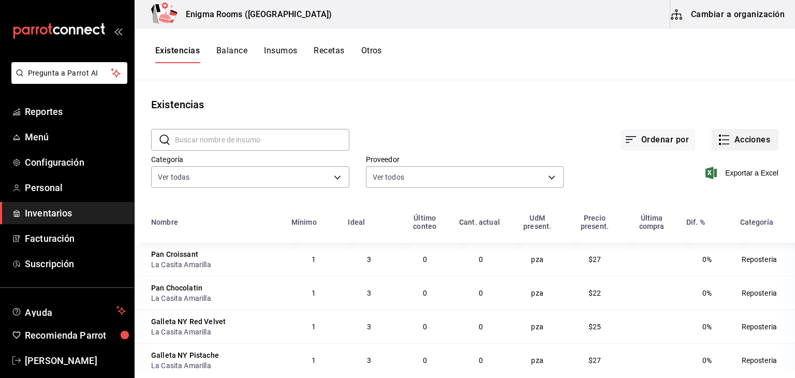
click at [618, 135] on button "Acciones" at bounding box center [744, 140] width 67 height 22
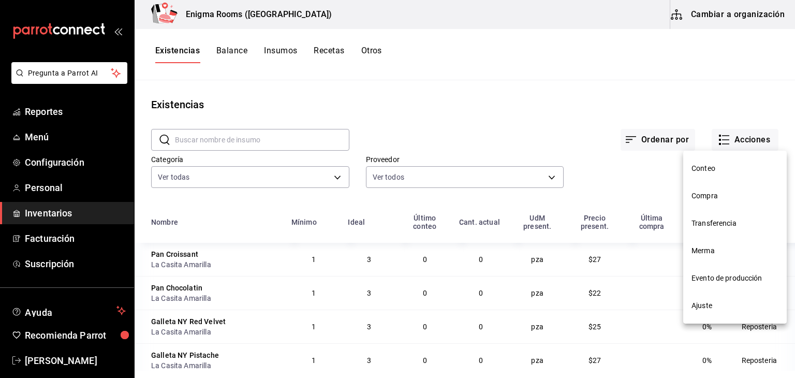
click at [618, 191] on span "Compra" at bounding box center [734, 195] width 87 height 11
